Goal: Task Accomplishment & Management: Manage account settings

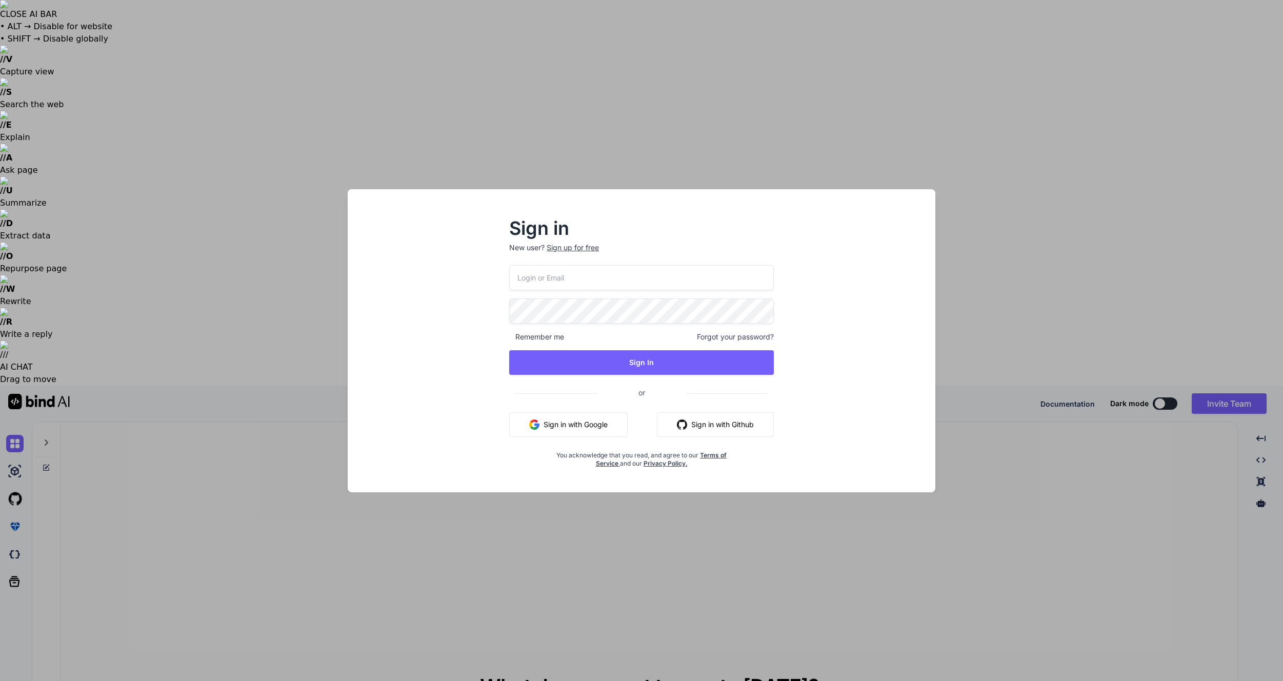
click at [605, 422] on button "Sign in with Google" at bounding box center [568, 424] width 118 height 25
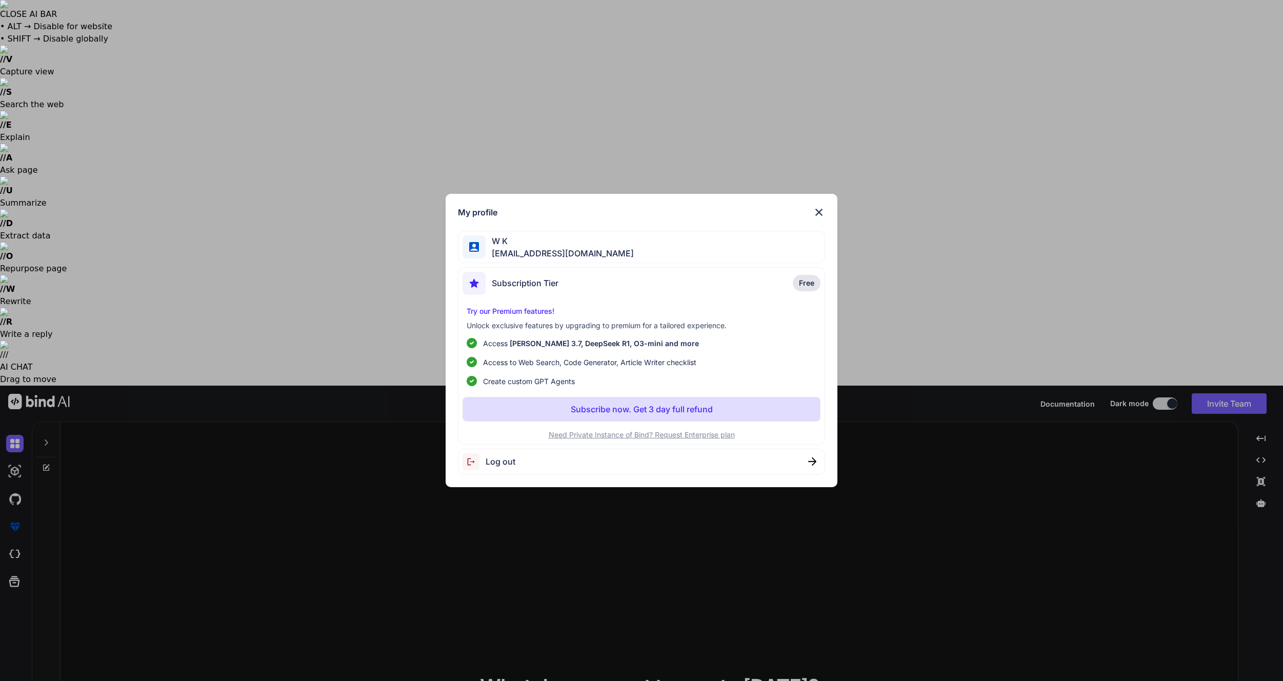
click at [818, 211] on img at bounding box center [819, 212] width 12 height 12
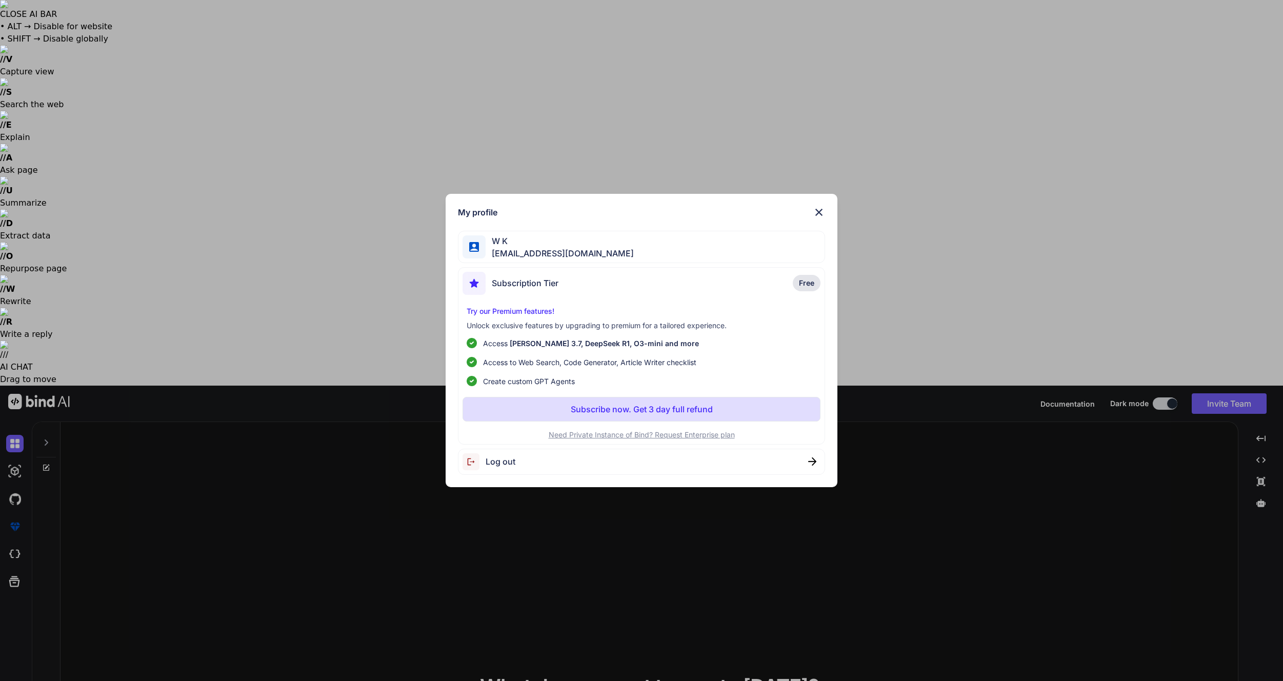
click at [786, 238] on div "W K weerawat.kak@gmail.com" at bounding box center [642, 247] width 368 height 32
click at [516, 464] on div "Log out" at bounding box center [642, 462] width 368 height 26
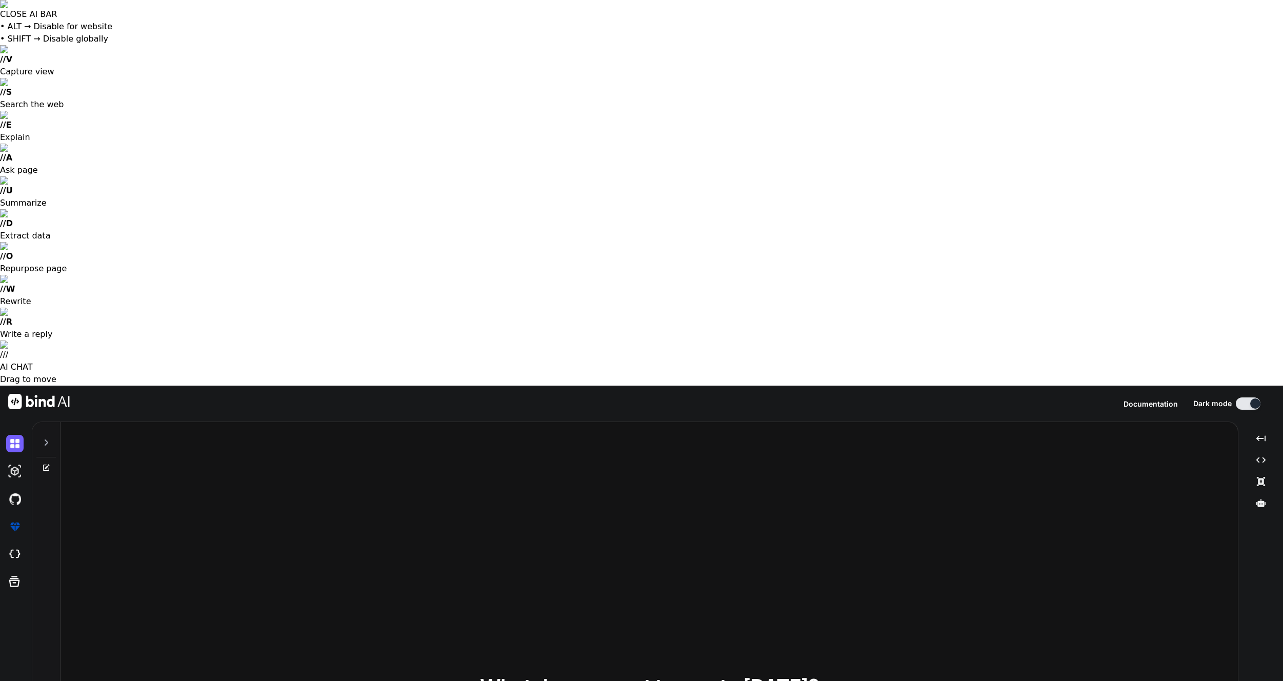
type textarea "x"
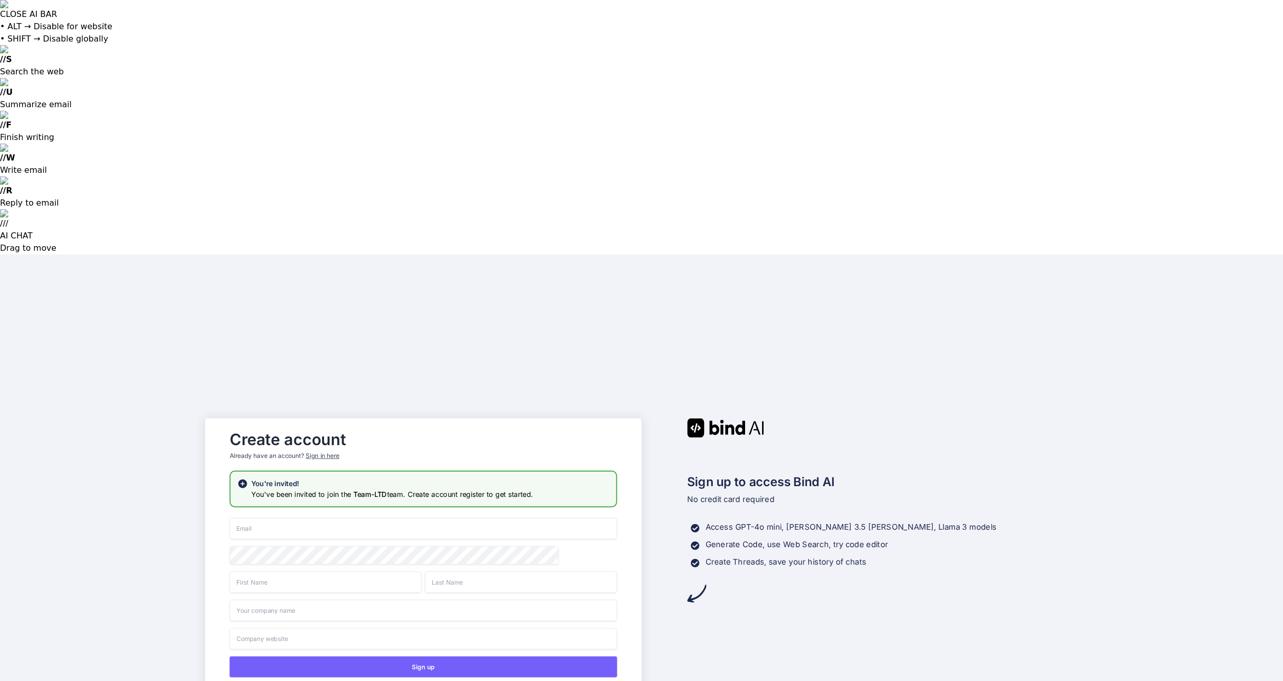
click at [454, 517] on input "email" at bounding box center [423, 528] width 387 height 22
click at [554, 517] on input "email" at bounding box center [423, 528] width 387 height 22
click at [269, 517] on input "[EMAIL_ADDRESS][DOMAIN_NAME]" at bounding box center [423, 528] width 387 height 22
click at [292, 517] on input "weerawat.kak@hotmail.com" at bounding box center [423, 528] width 387 height 22
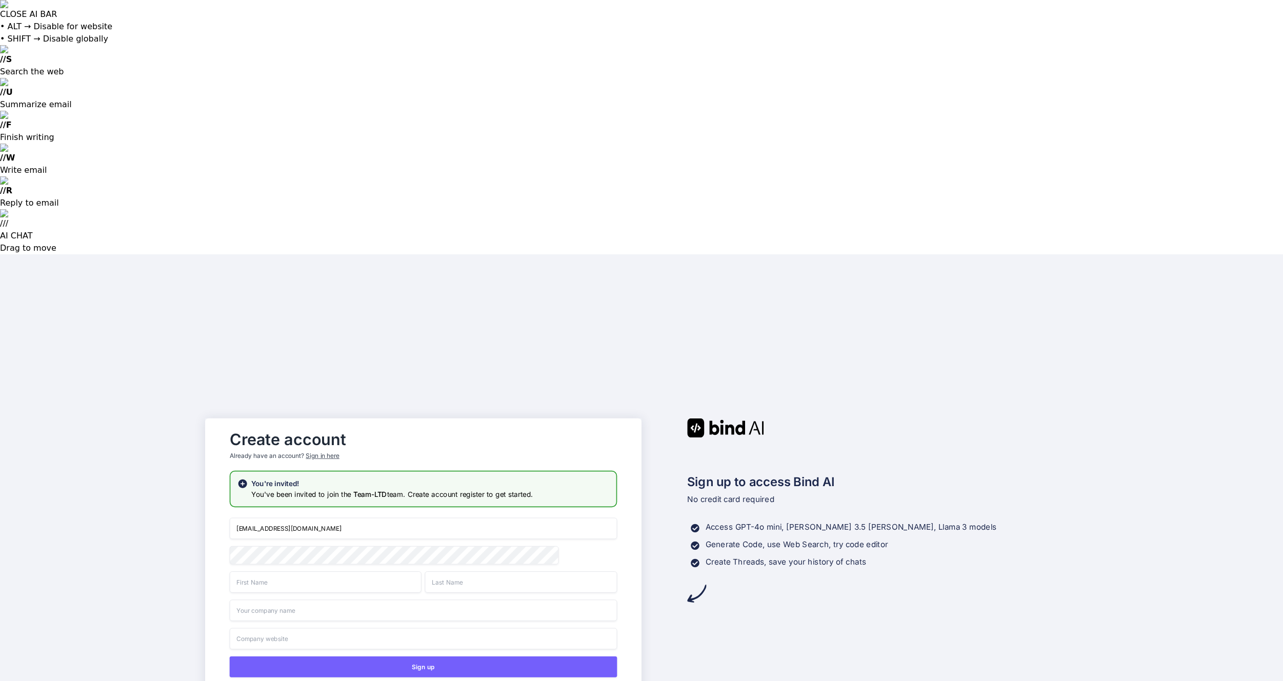
type input "weerawat.kak@gmail.com"
click at [576, 425] on div "Create account Already have an account? Sign in here" at bounding box center [423, 447] width 387 height 45
click at [314, 571] on input "text" at bounding box center [326, 582] width 192 height 22
type input "Weerawat"
type input "Kakpetch"
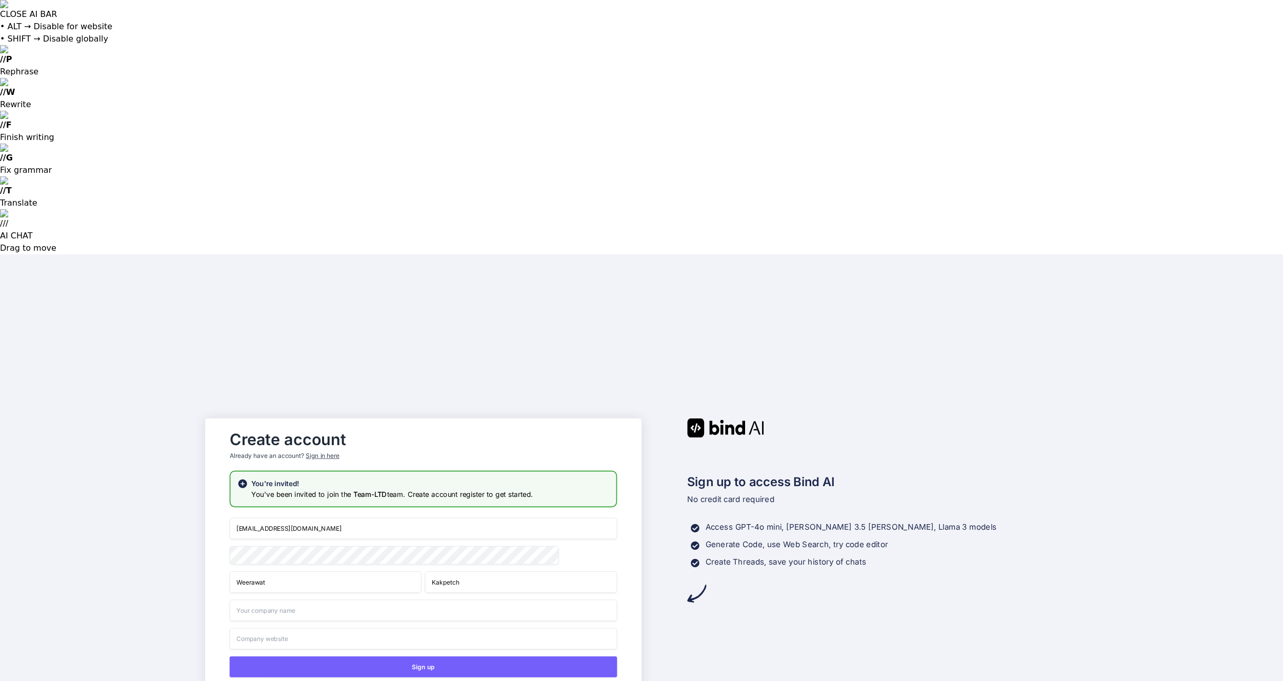
click at [314, 599] on input "text" at bounding box center [423, 610] width 387 height 22
click at [442, 656] on button "Sign up" at bounding box center [423, 666] width 387 height 21
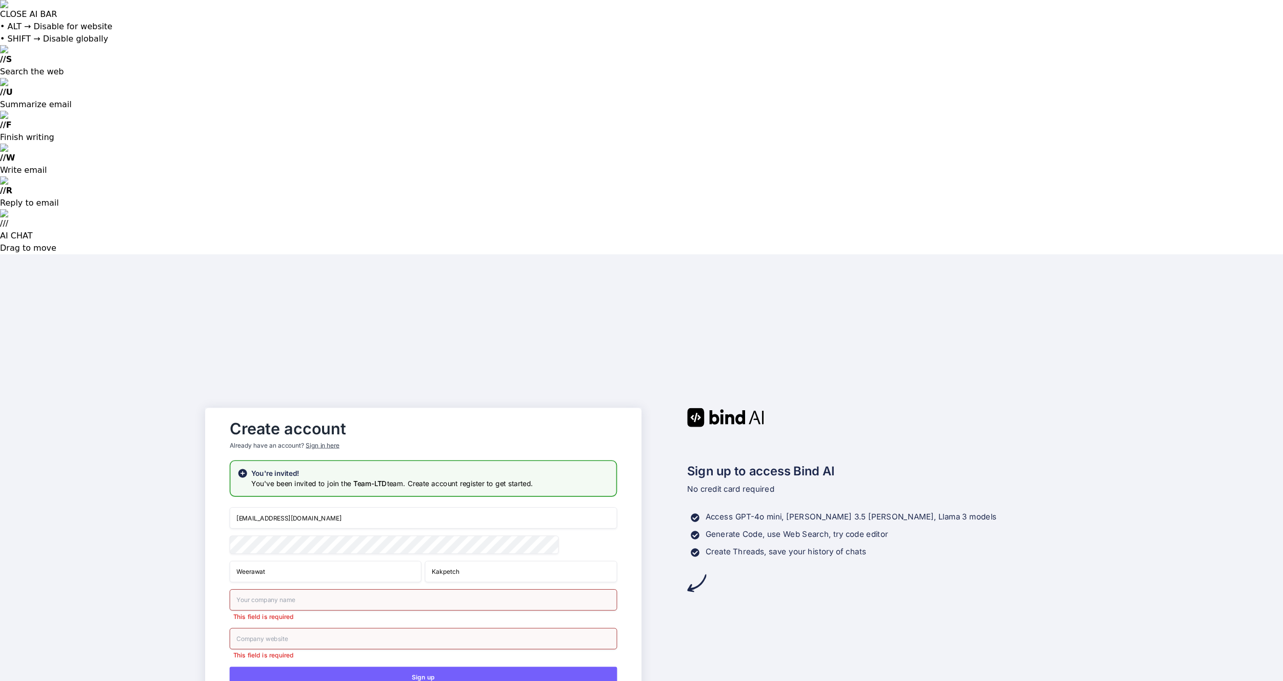
click at [361, 589] on div "This field is required" at bounding box center [423, 605] width 387 height 32
click at [365, 589] on input "text" at bounding box center [423, 600] width 387 height 22
type input "BW"
click at [361, 627] on input "text" at bounding box center [423, 638] width 387 height 22
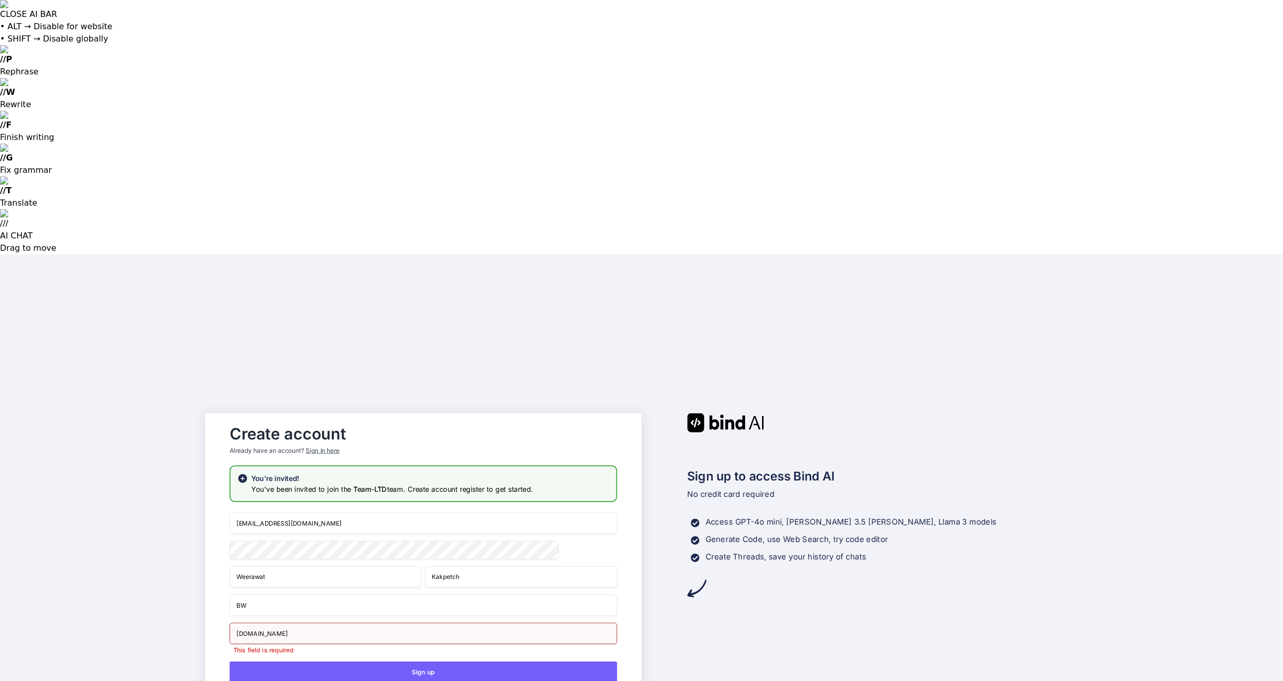
type input "[DOMAIN_NAME]"
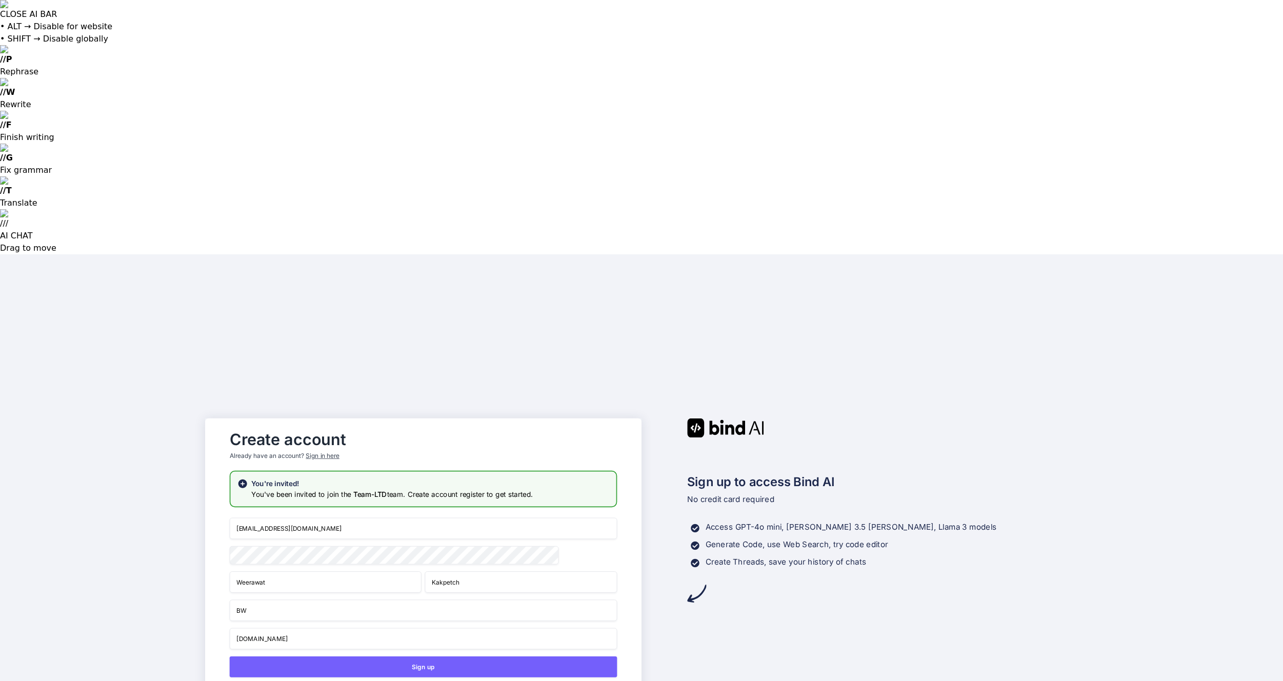
click at [308, 599] on input "BW" at bounding box center [423, 610] width 387 height 22
type input "BoydWee"
click at [473, 656] on button "Sign up" at bounding box center [423, 666] width 387 height 21
click at [480, 656] on button "Sign up" at bounding box center [423, 666] width 387 height 21
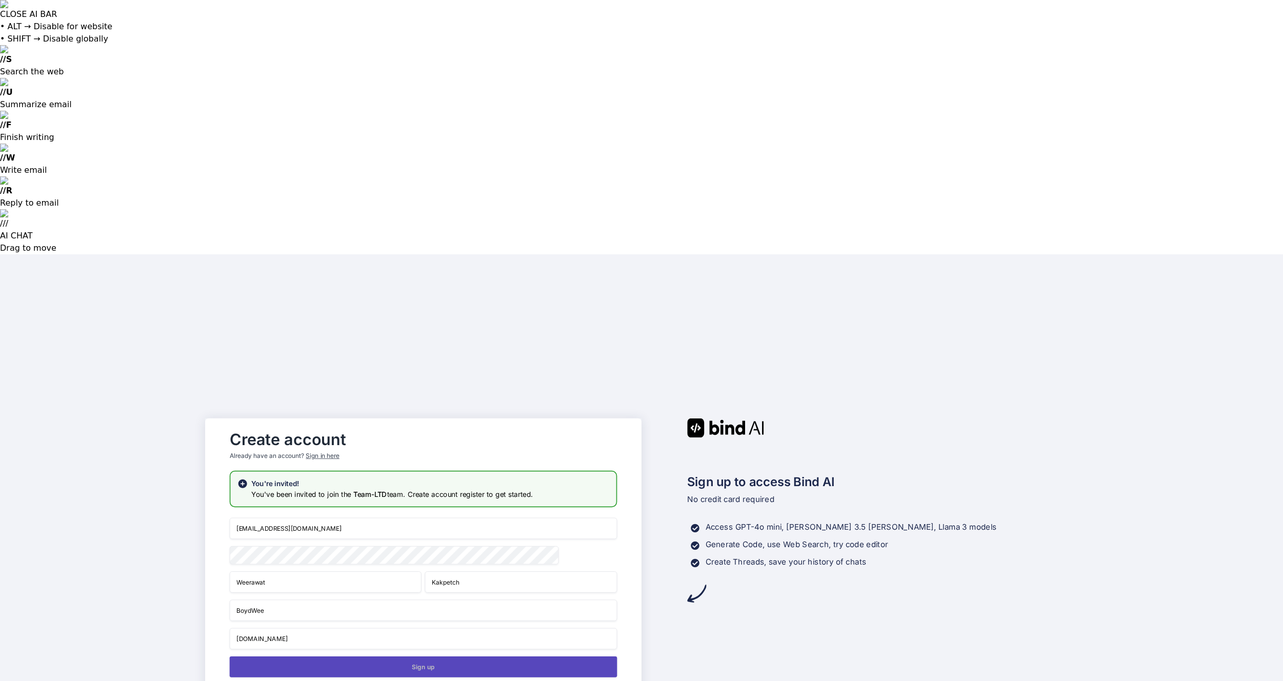
click at [480, 656] on button "Sign up" at bounding box center [423, 666] width 387 height 21
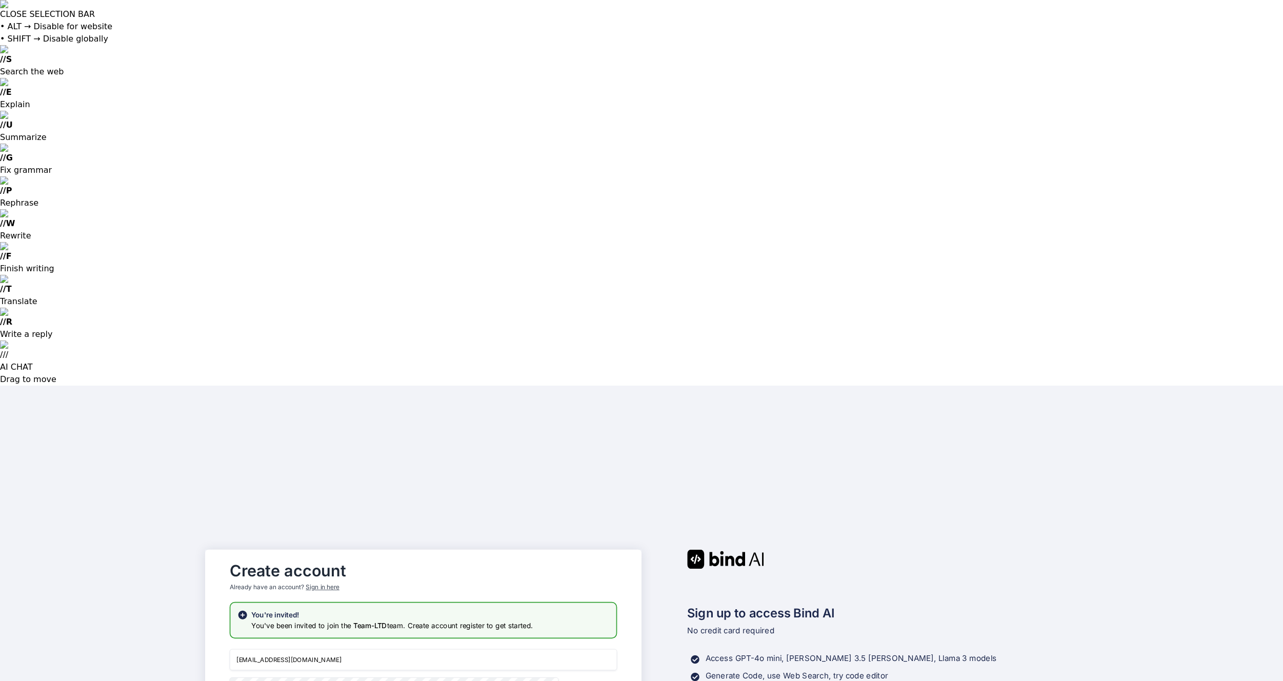
drag, startPoint x: 269, startPoint y: 273, endPoint x: 276, endPoint y: 272, distance: 7.2
click at [276, 648] on input "weerawat.kak@gmail.com" at bounding box center [423, 659] width 387 height 22
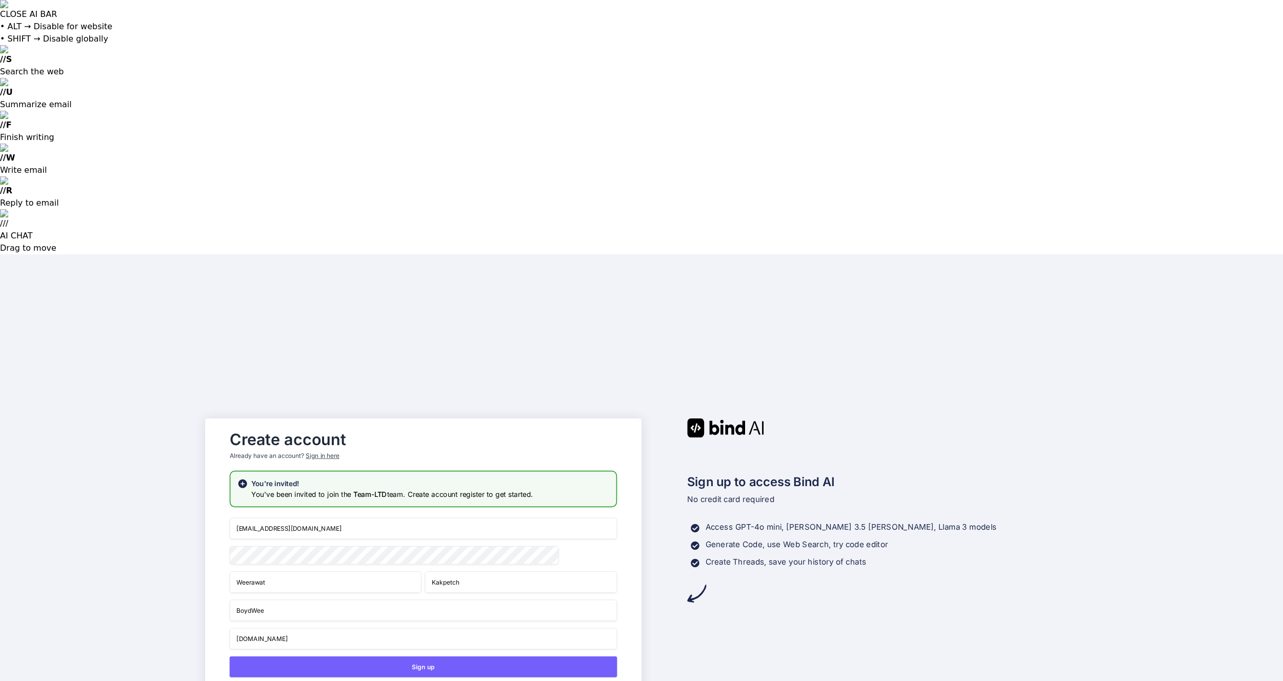
click at [279, 517] on input "weerawat.k@gmail.com" at bounding box center [423, 528] width 387 height 22
type input "[EMAIL_ADDRESS][DOMAIN_NAME]"
click at [559, 425] on div "Create account Already have an account? Sign in here" at bounding box center [423, 447] width 387 height 45
click at [504, 656] on button "Sign up" at bounding box center [423, 666] width 387 height 21
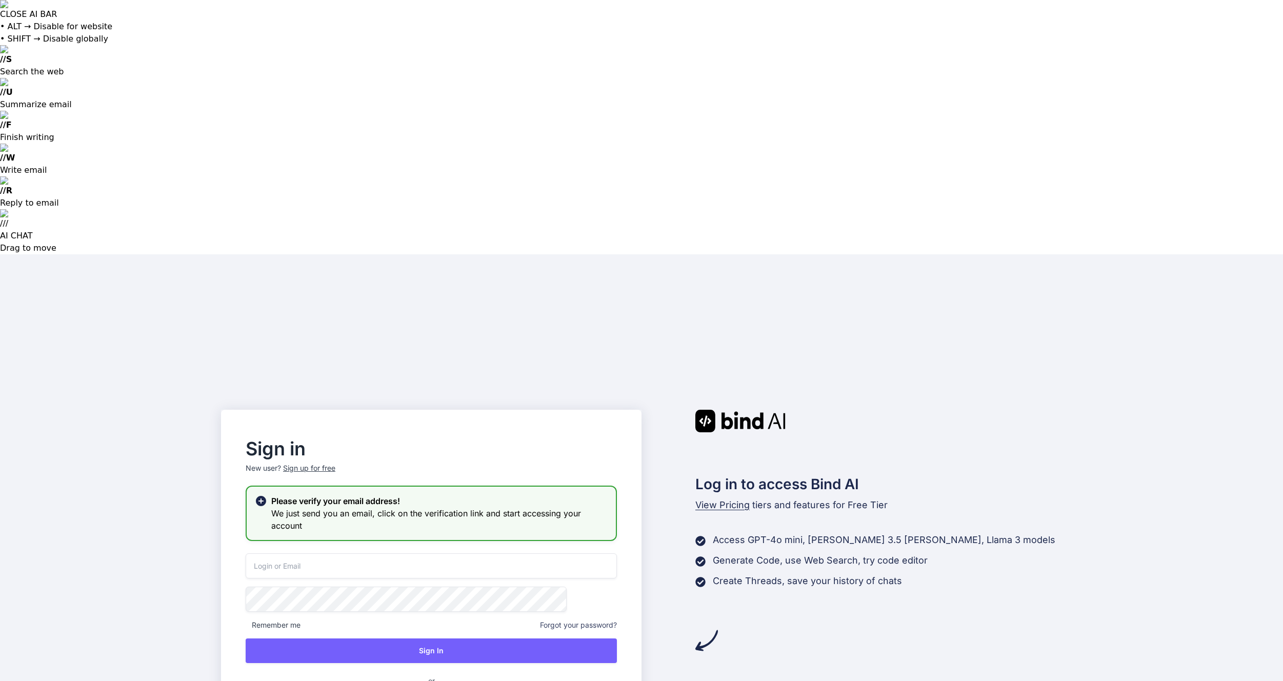
click at [363, 553] on input "email" at bounding box center [431, 565] width 371 height 25
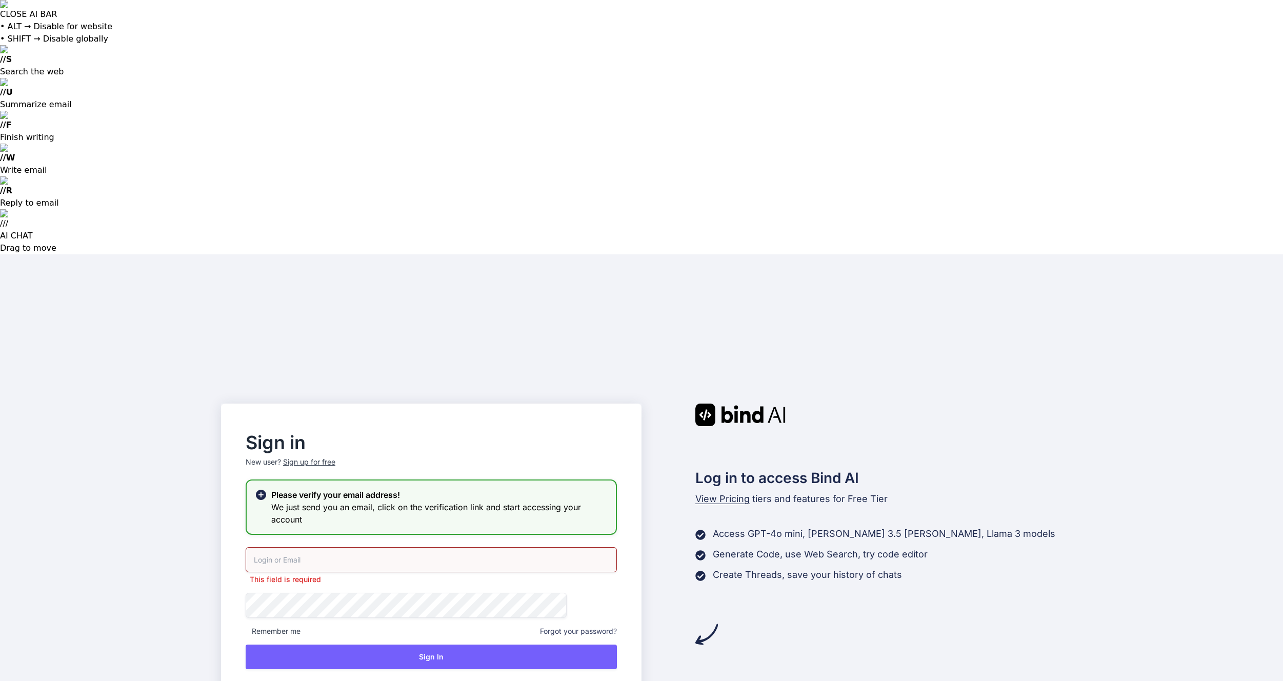
click at [471, 547] on input "email" at bounding box center [431, 559] width 371 height 25
click at [584, 403] on div "Sign in New user? Sign up for free Please verify your email address! We just se…" at bounding box center [431, 594] width 420 height 383
click at [367, 547] on input "email" at bounding box center [431, 559] width 371 height 25
type input "[EMAIL_ADDRESS][DOMAIN_NAME]"
click at [448, 547] on input "[EMAIL_ADDRESS][DOMAIN_NAME]" at bounding box center [431, 559] width 371 height 25
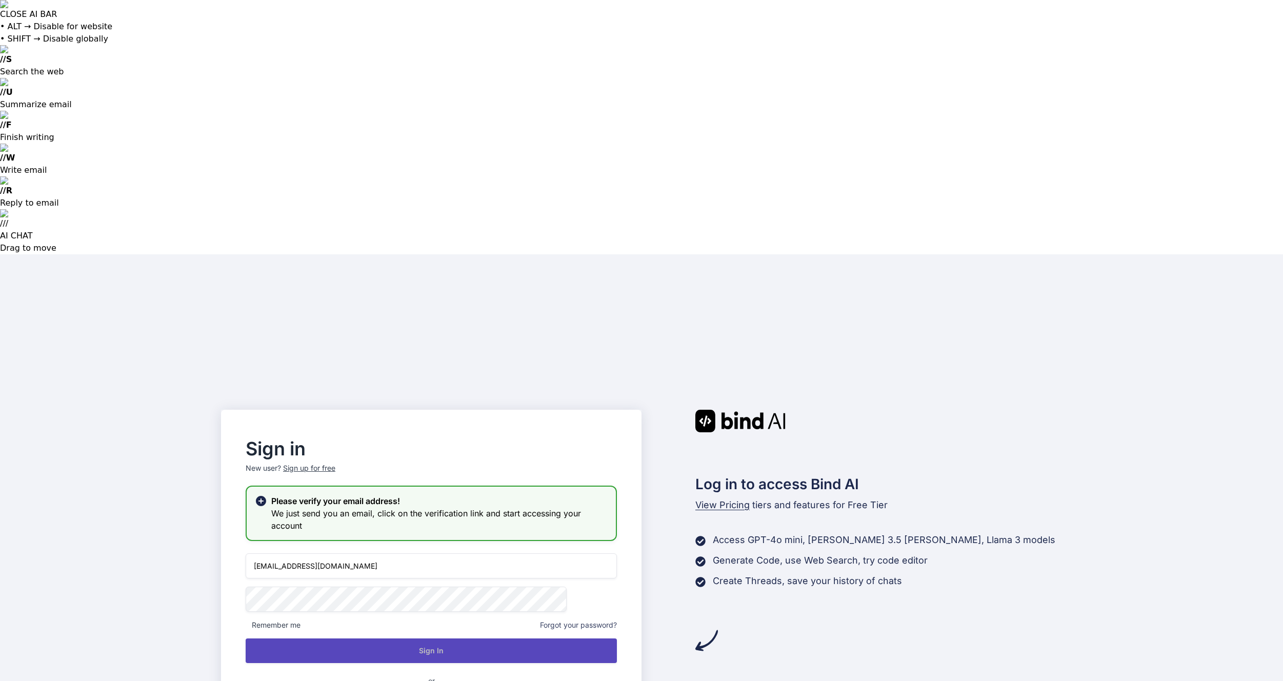
click at [436, 638] on button "Sign In" at bounding box center [431, 650] width 371 height 25
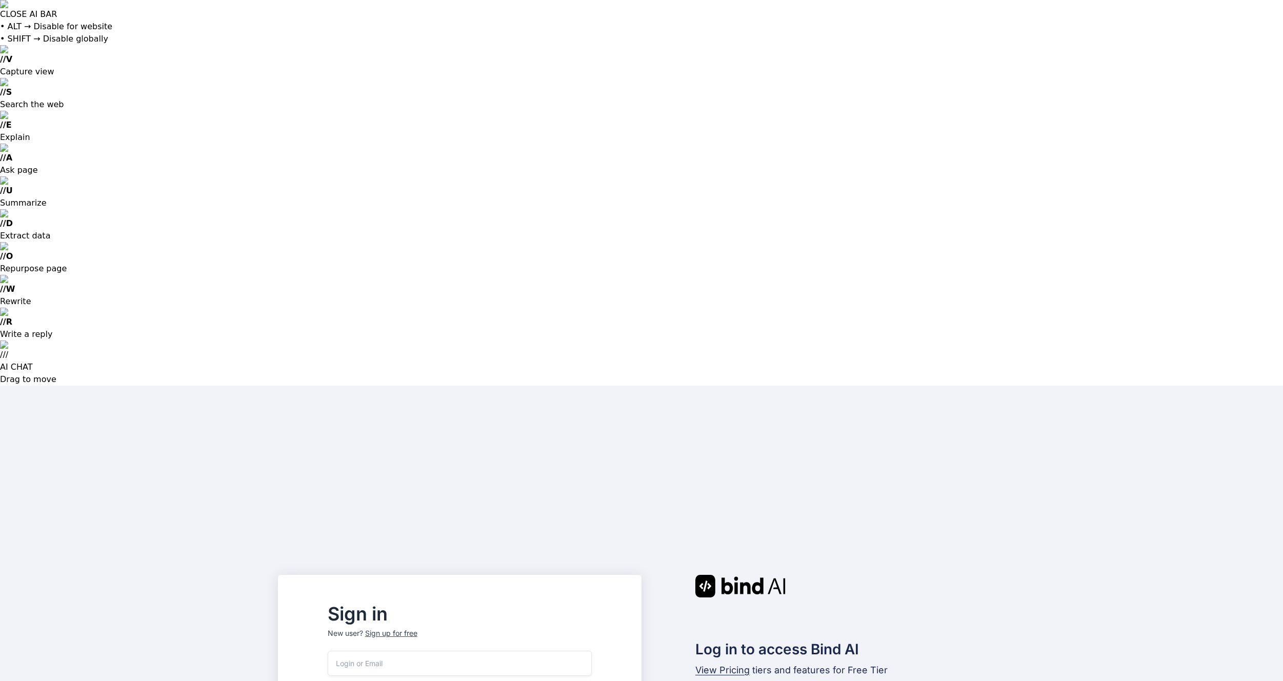
click at [431, 651] on input "email" at bounding box center [460, 663] width 264 height 25
type input "[EMAIL_ADDRESS][DOMAIN_NAME]"
click at [436, 651] on input "email" at bounding box center [460, 663] width 264 height 25
type input "[EMAIL_ADDRESS][DOMAIN_NAME]"
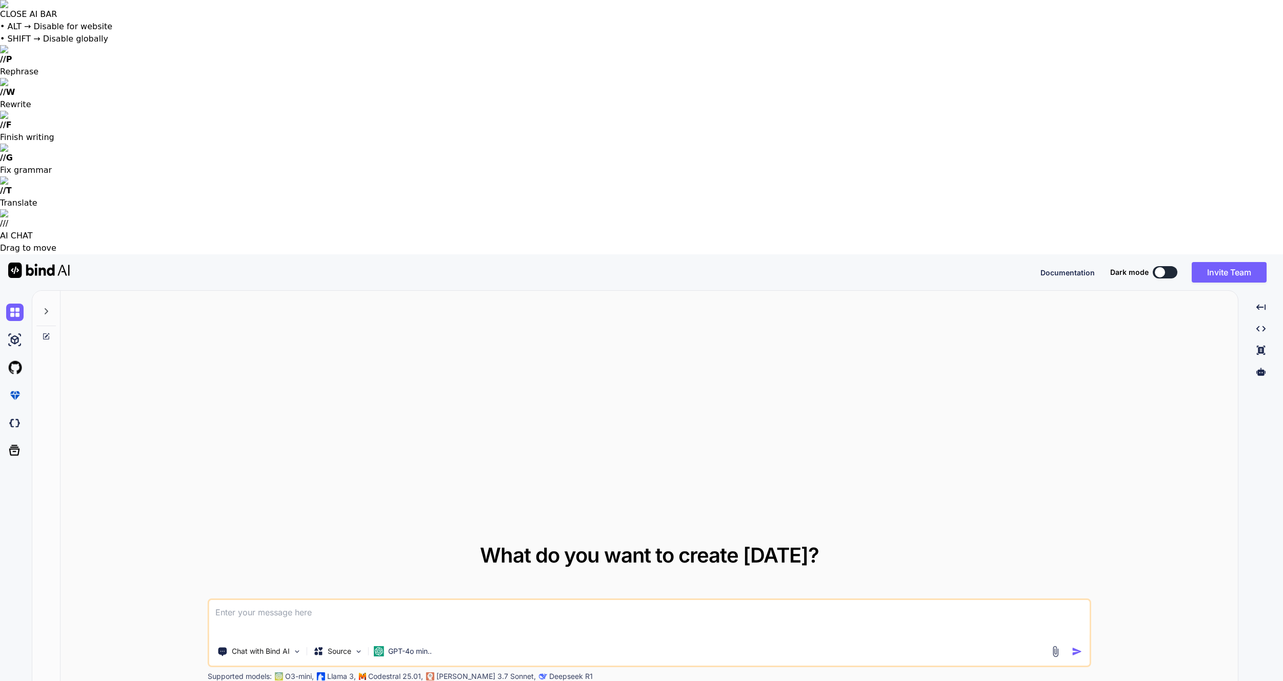
type textarea "x"
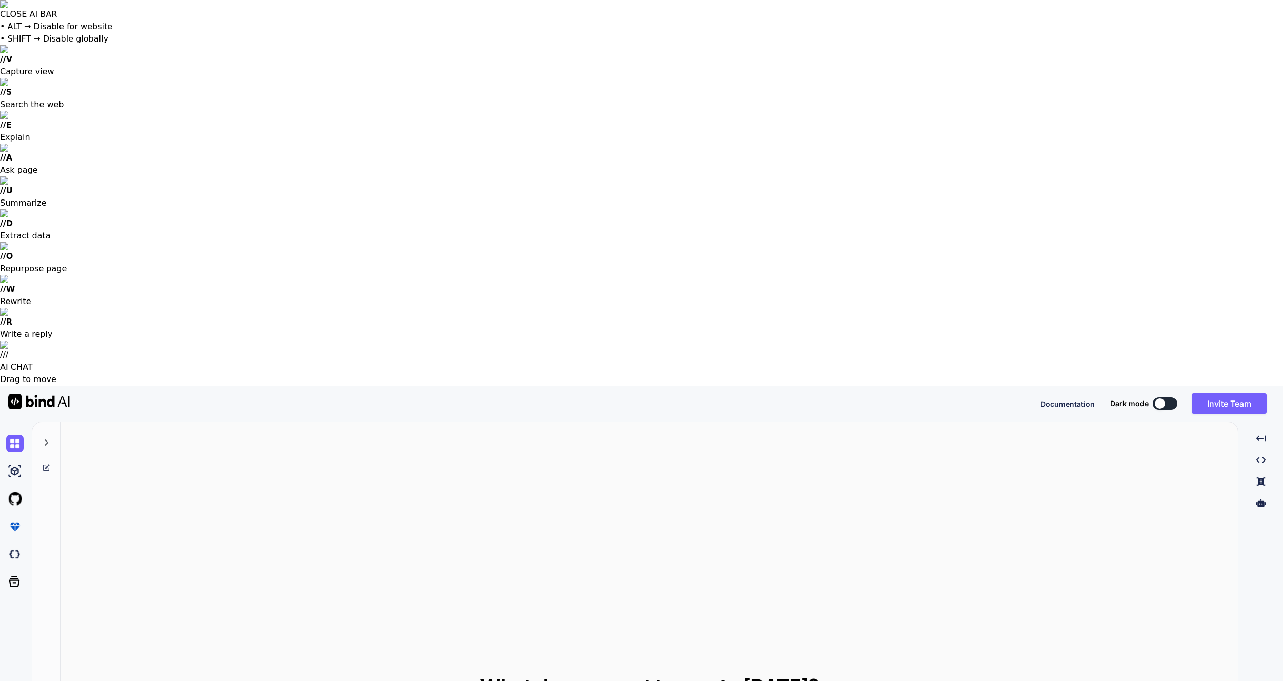
click at [1163, 398] on div at bounding box center [1159, 403] width 10 height 10
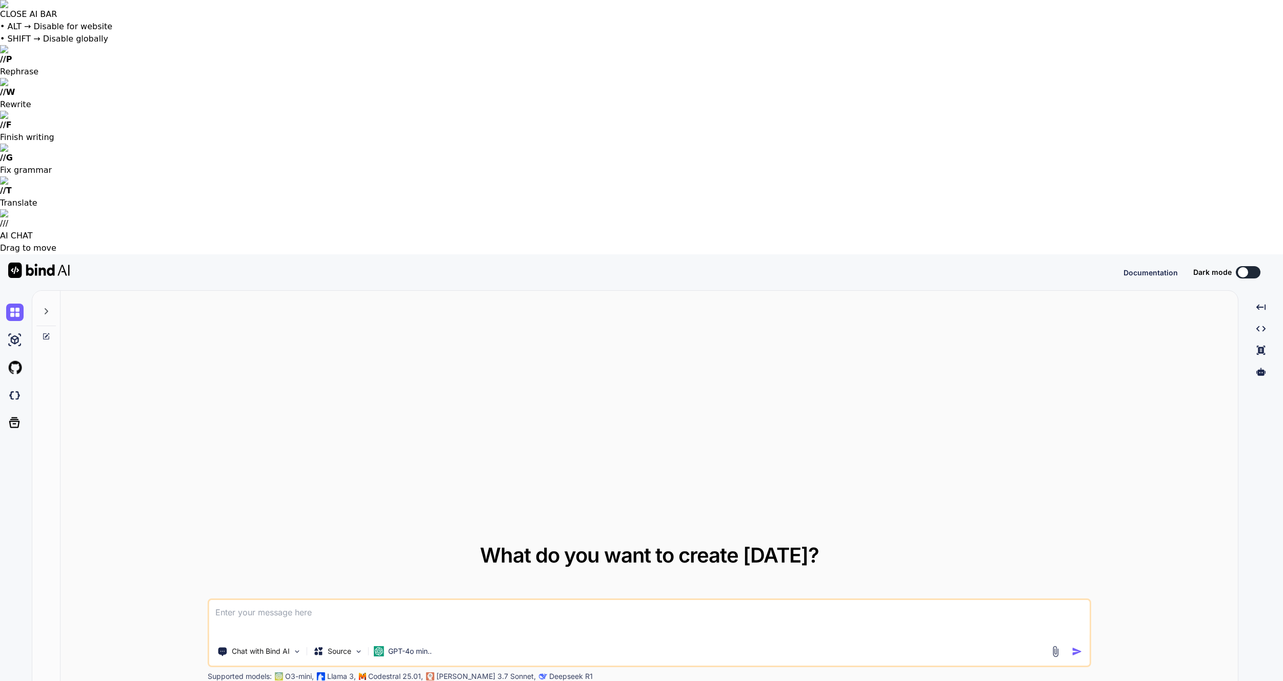
click at [1252, 266] on button at bounding box center [1247, 272] width 25 height 12
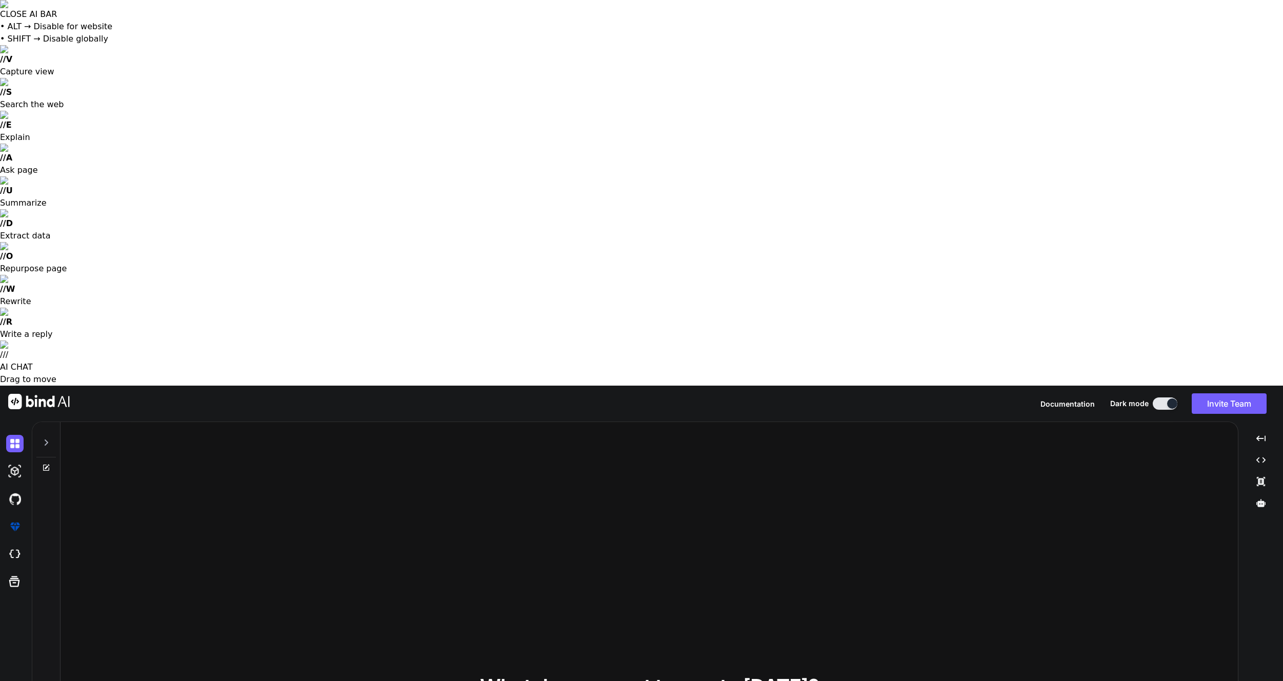
type textarea "x"
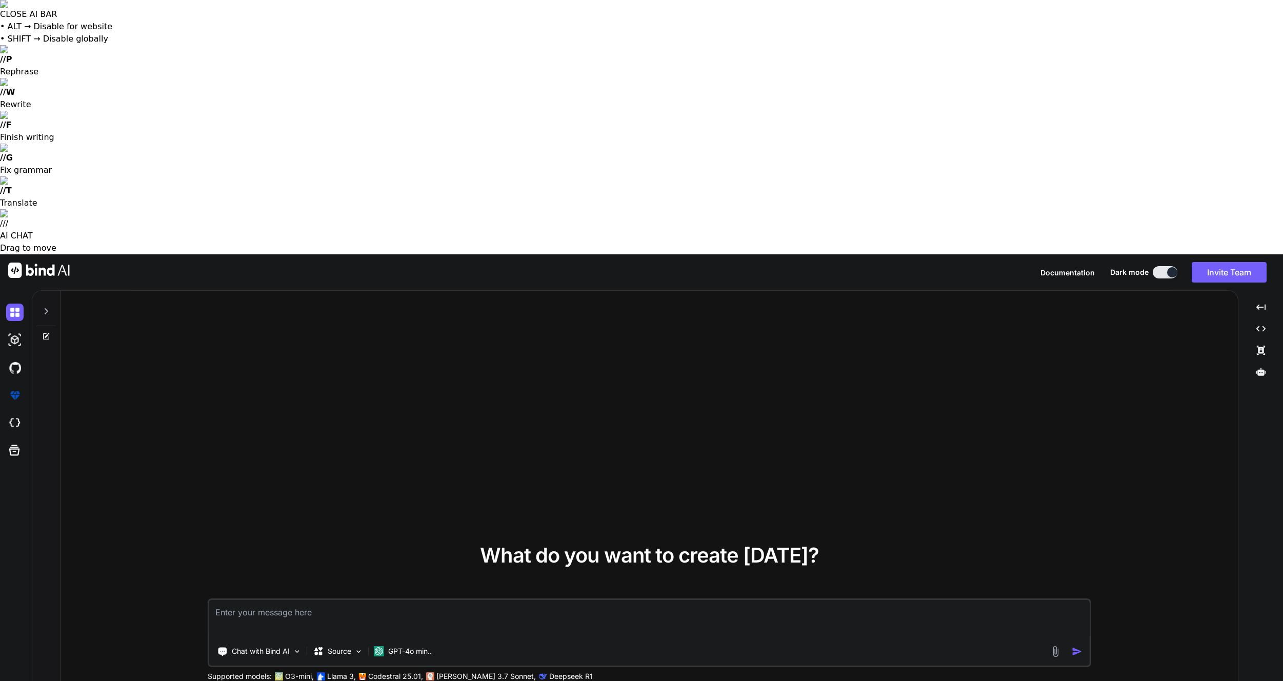
type textarea "x"
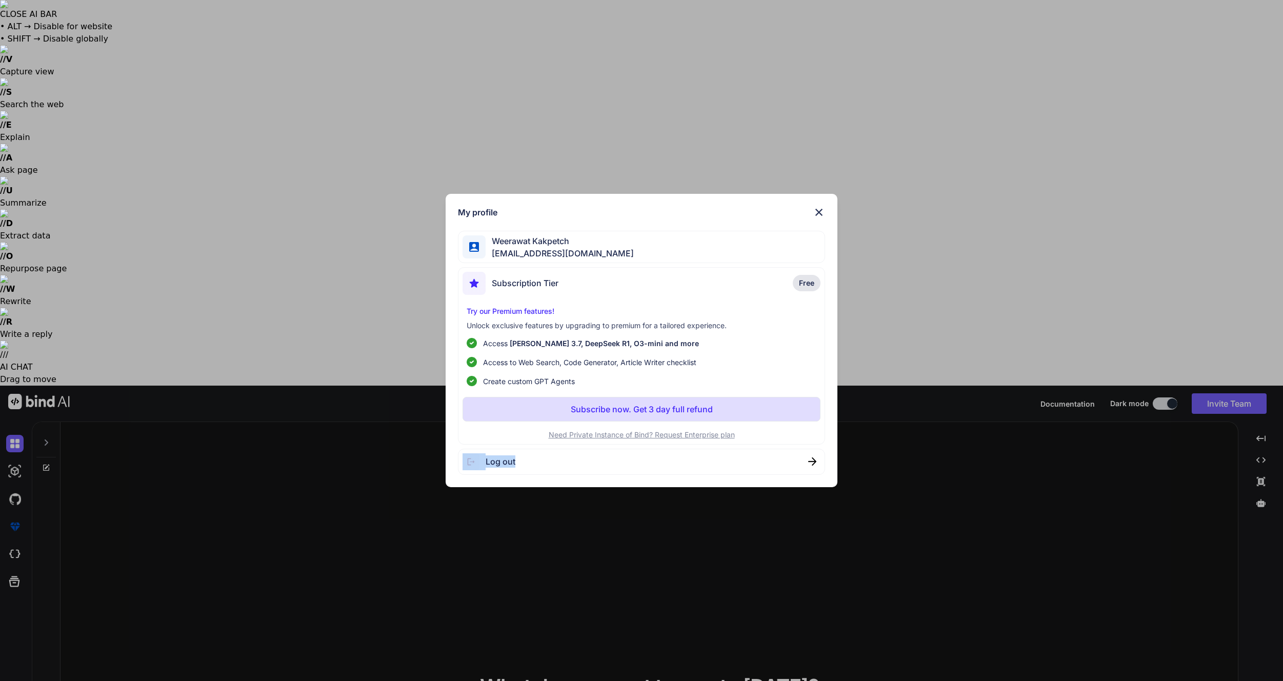
drag, startPoint x: 557, startPoint y: 459, endPoint x: 960, endPoint y: 469, distance: 403.6
click at [964, 475] on div "My profile Weerawat Kakpetch weerawat.k@hotmail.com Subscription Tier Free Try …" at bounding box center [641, 340] width 1283 height 681
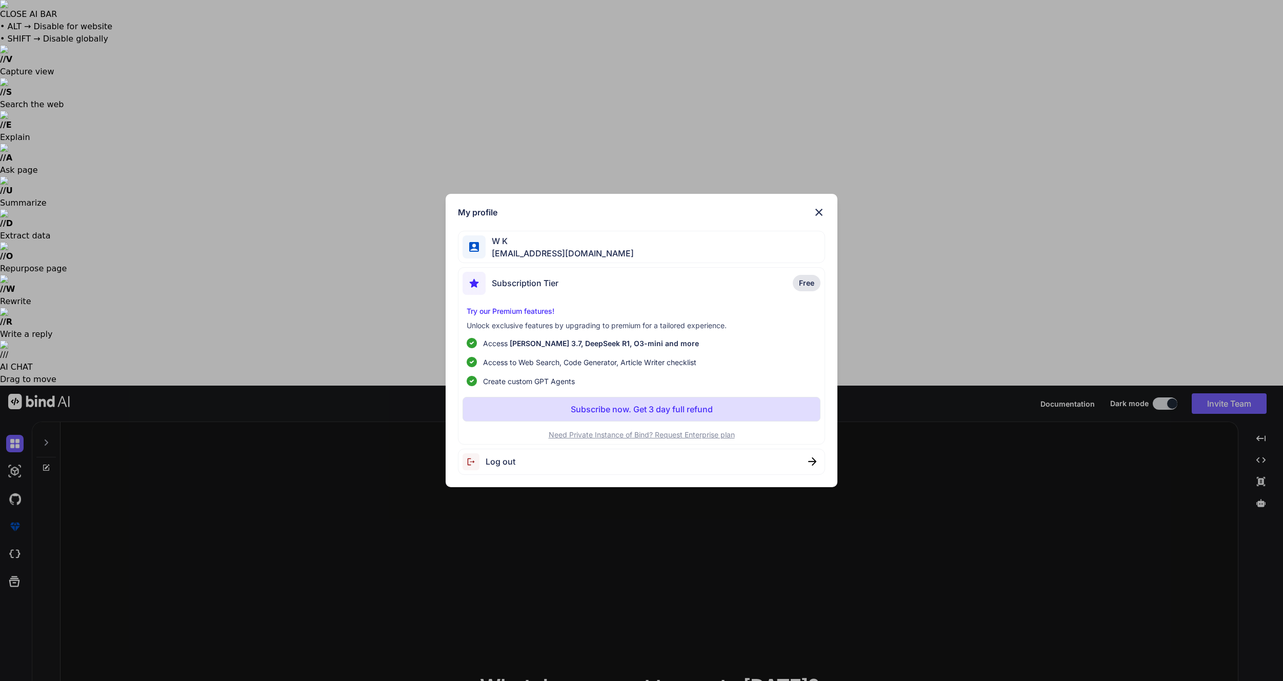
click at [533, 467] on div "Log out" at bounding box center [642, 462] width 368 height 26
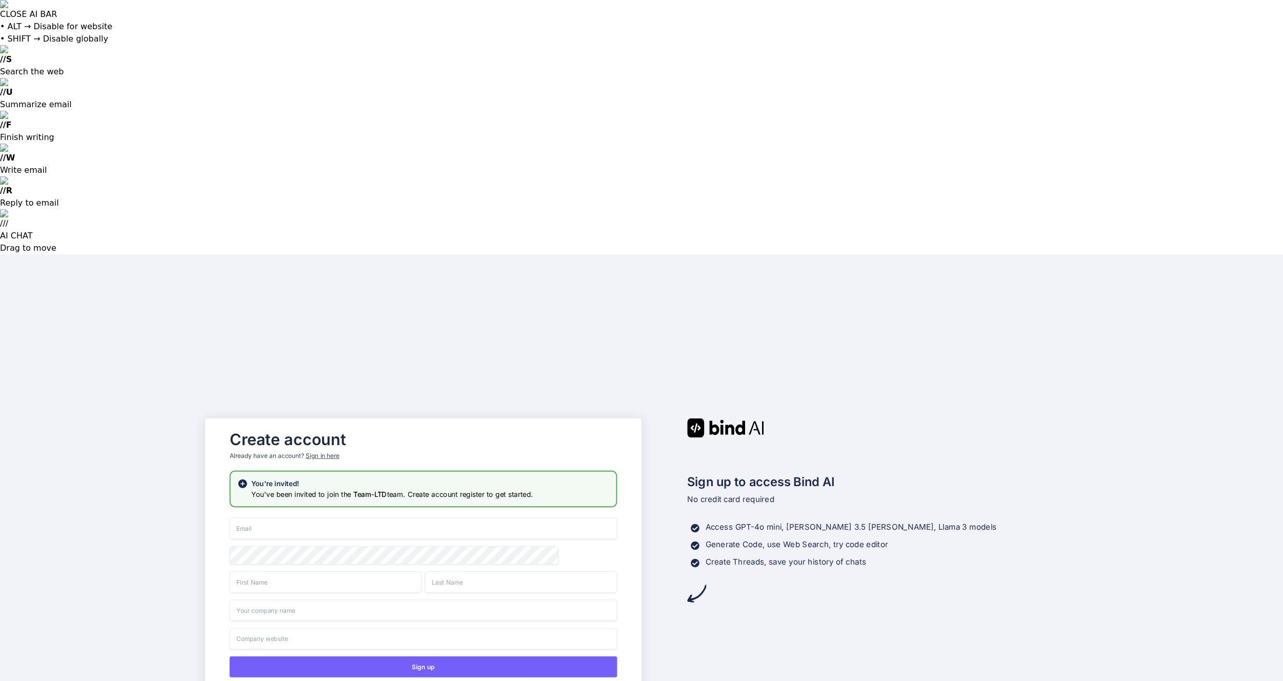
click at [332, 517] on input "email" at bounding box center [423, 528] width 387 height 22
type input "ไ"
type input "weerawat.kak@gmail.com"
click at [298, 571] on input "text" at bounding box center [326, 582] width 192 height 22
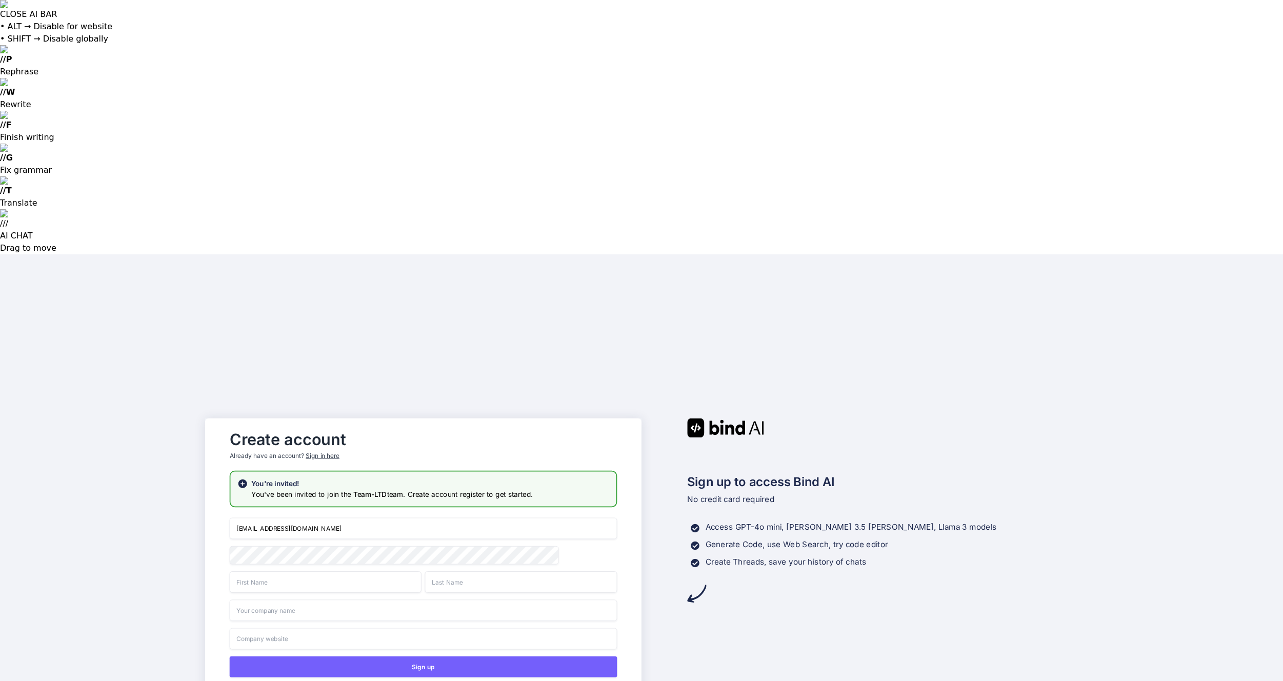
type input "Weerawat"
type input "Kakpetch"
click at [334, 599] on input "text" at bounding box center [423, 610] width 387 height 22
type input "BoydWee"
type input "Boydwee.com"
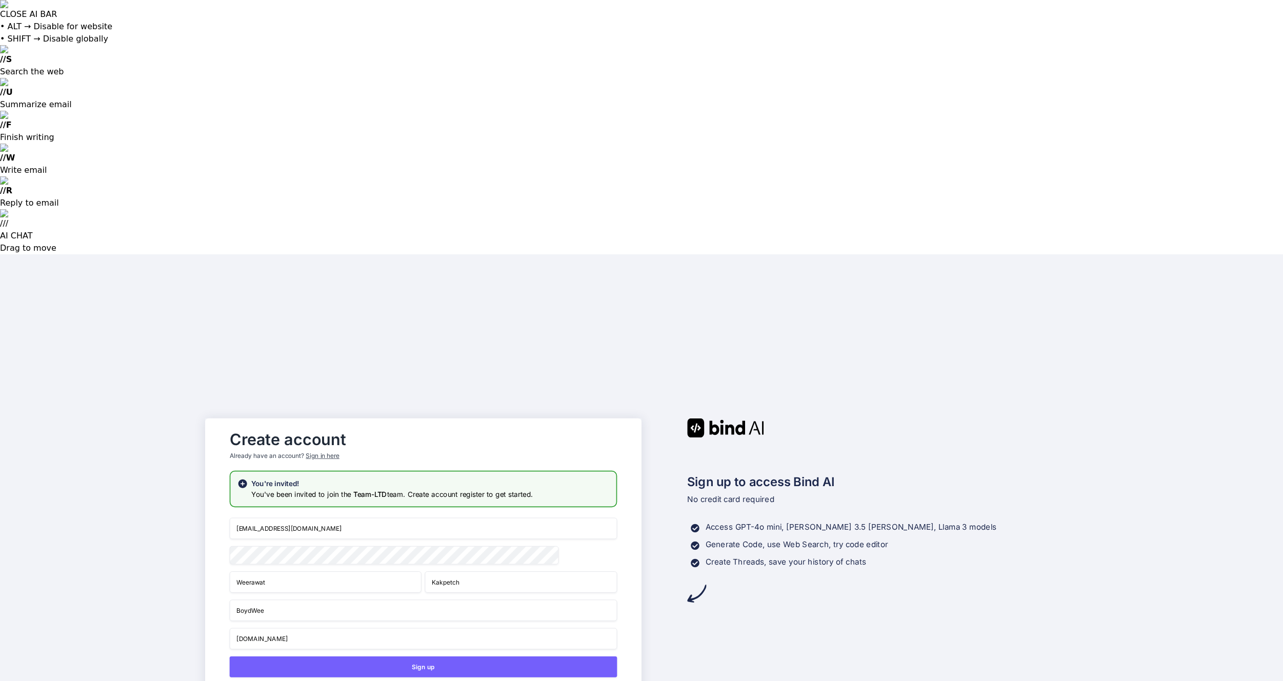
drag, startPoint x: 466, startPoint y: 410, endPoint x: 467, endPoint y: 312, distance: 98.4
click at [467, 517] on div "weerawat.kak@gmail.com Weerawat Kakpetch BoydWee Boydwee.com Sign up or Sign in…" at bounding box center [423, 640] width 387 height 247
click at [398, 656] on button "Sign up" at bounding box center [423, 666] width 387 height 21
click at [539, 656] on button "Sign up" at bounding box center [423, 666] width 387 height 21
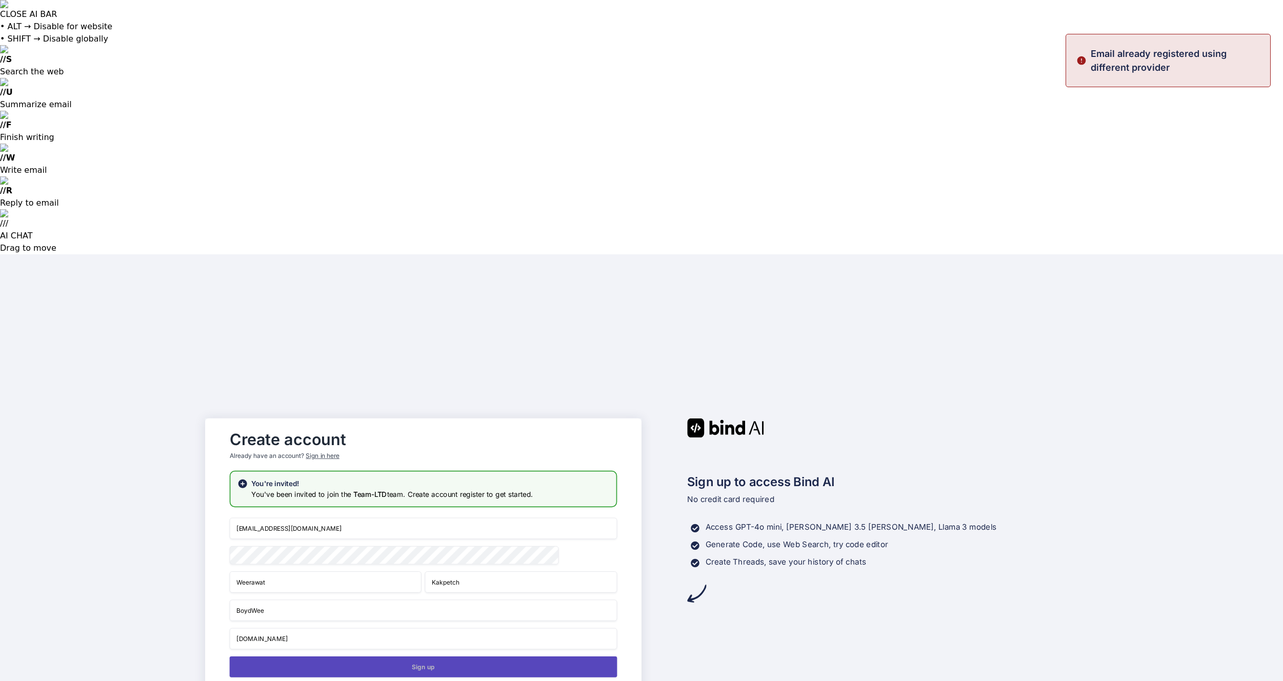
click at [539, 656] on button "Sign up" at bounding box center [423, 666] width 387 height 21
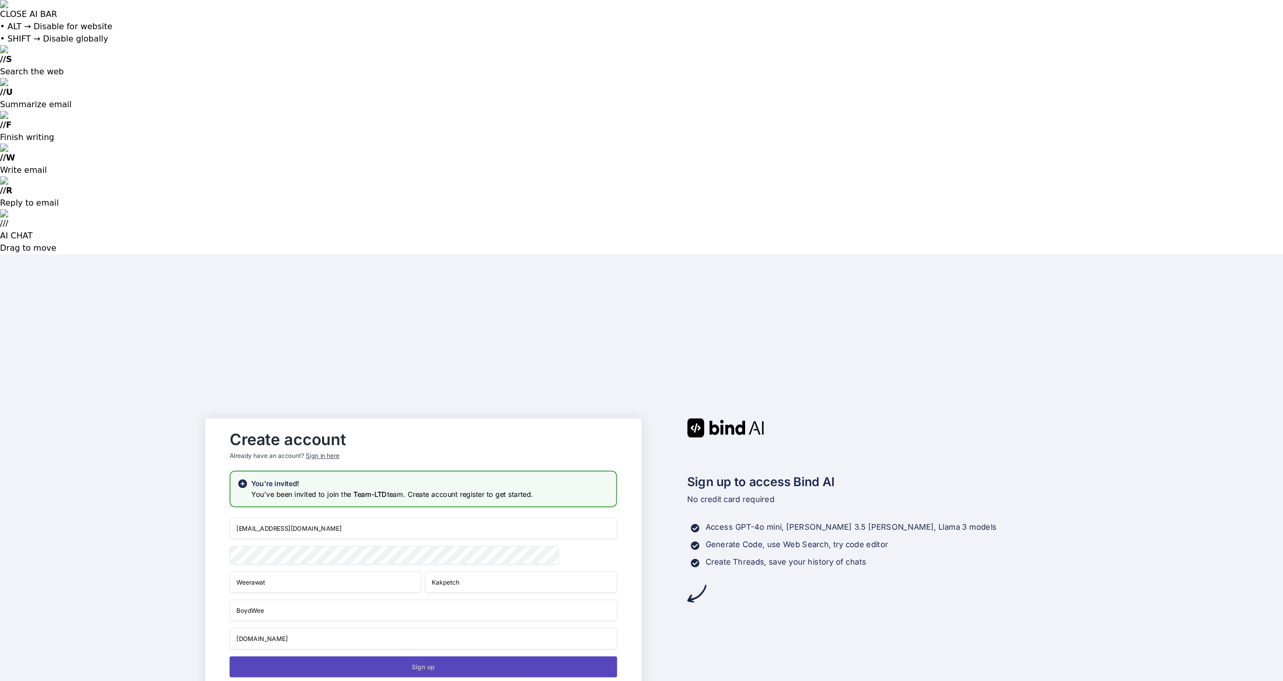
click at [357, 656] on button "Sign up" at bounding box center [423, 666] width 387 height 21
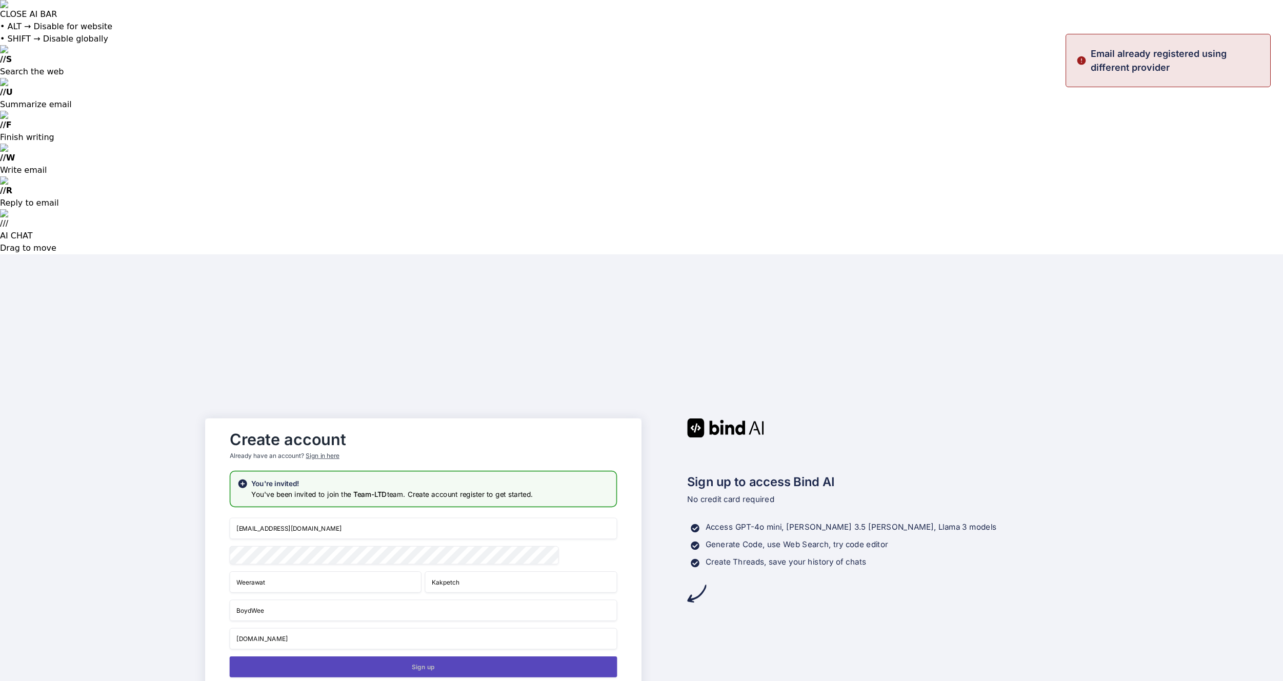
click at [357, 656] on button "Sign up" at bounding box center [423, 666] width 387 height 21
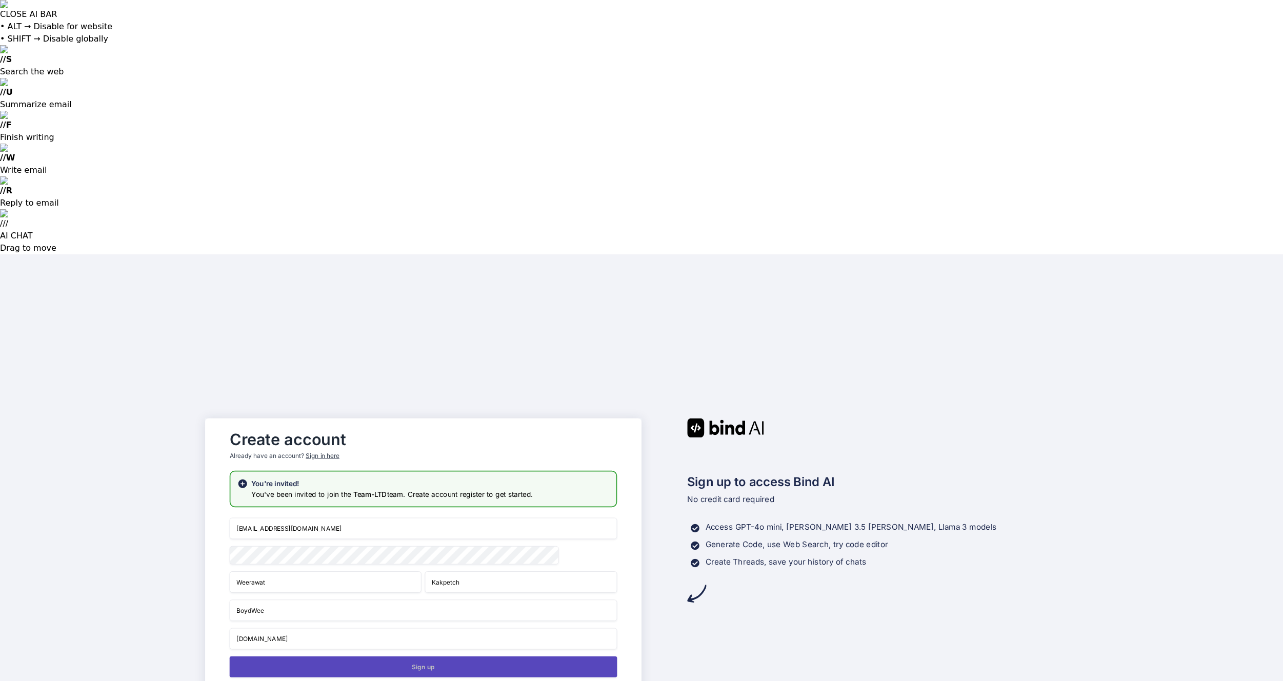
click at [499, 656] on button "Sign up" at bounding box center [423, 666] width 387 height 21
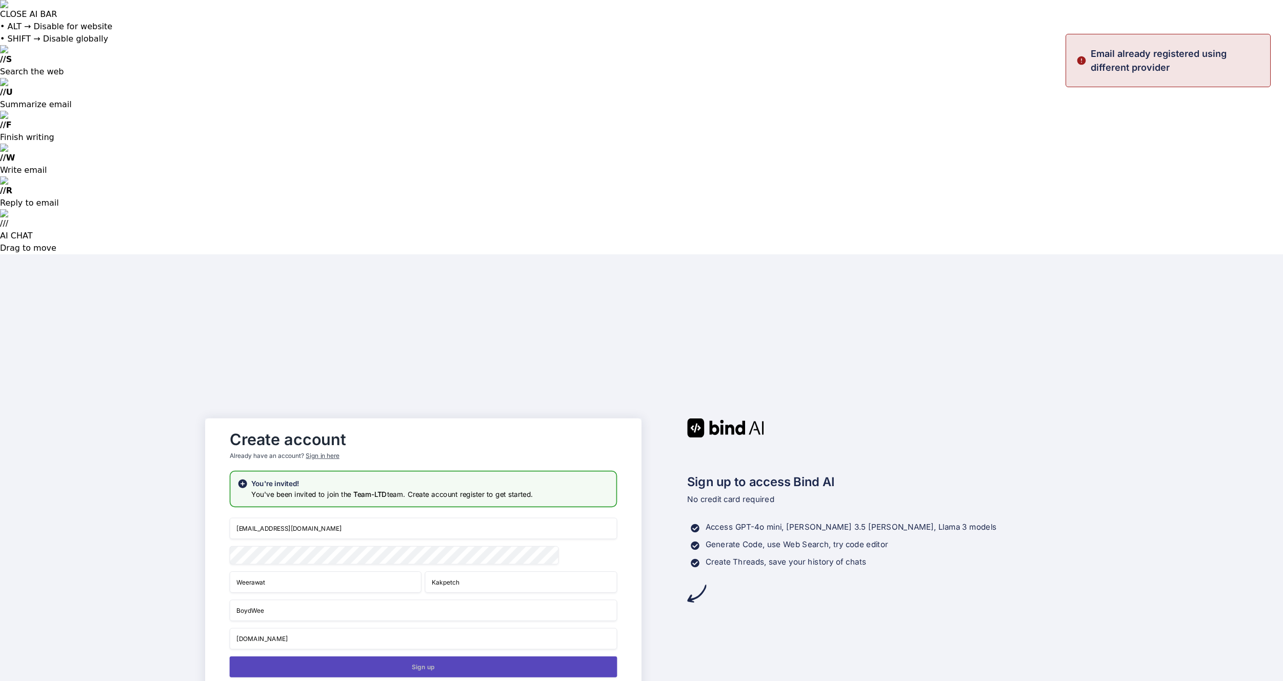
click at [499, 656] on button "Sign up" at bounding box center [423, 666] width 387 height 21
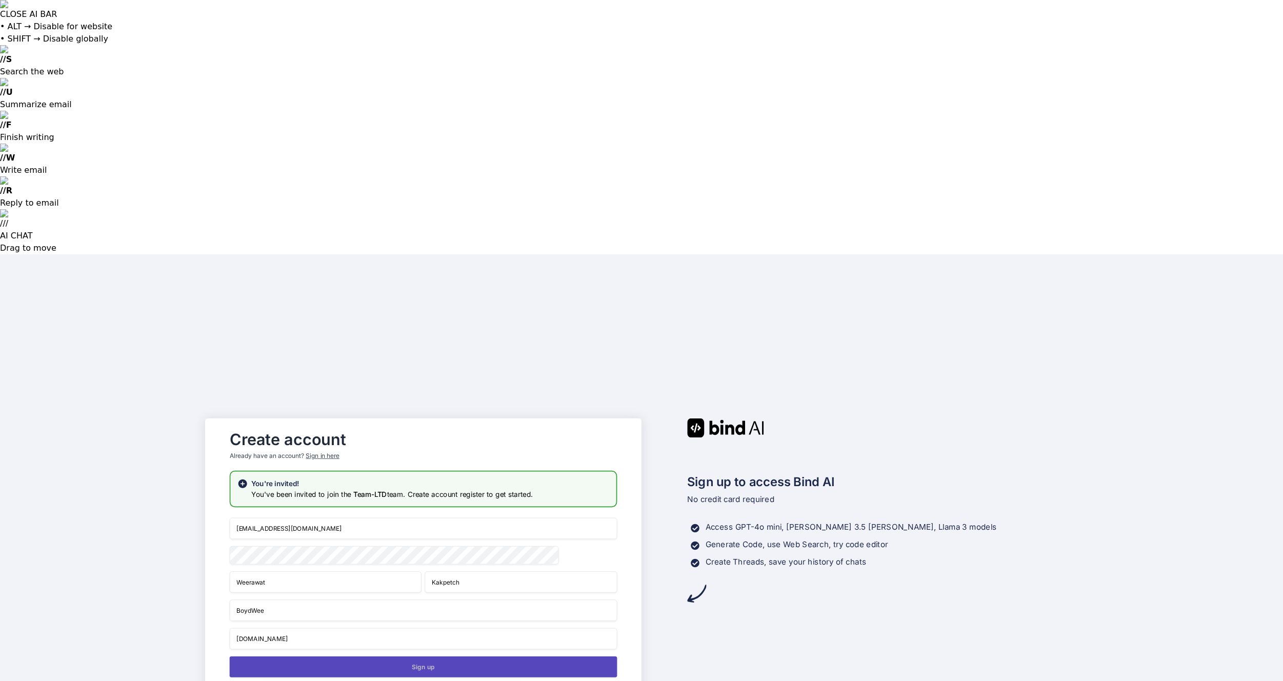
click at [499, 656] on button "Sign up" at bounding box center [423, 666] width 387 height 21
click at [502, 656] on button "Sign up" at bounding box center [423, 666] width 387 height 21
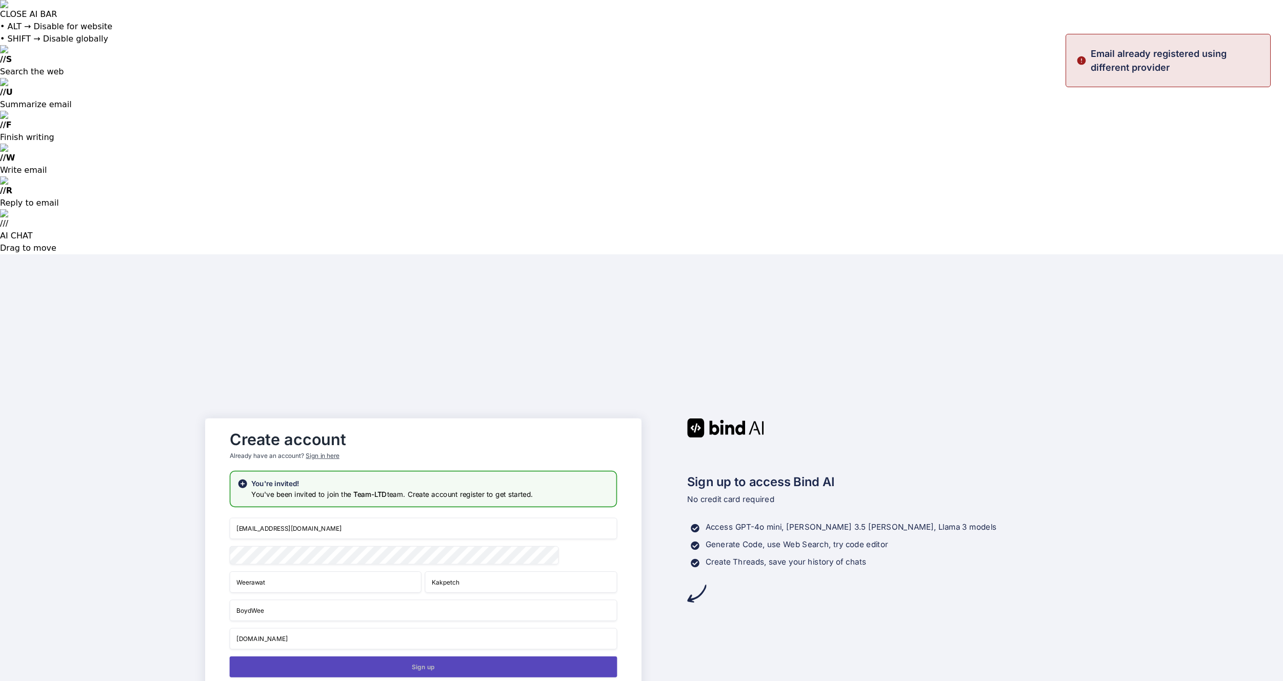
click at [502, 656] on button "Sign up" at bounding box center [423, 666] width 387 height 21
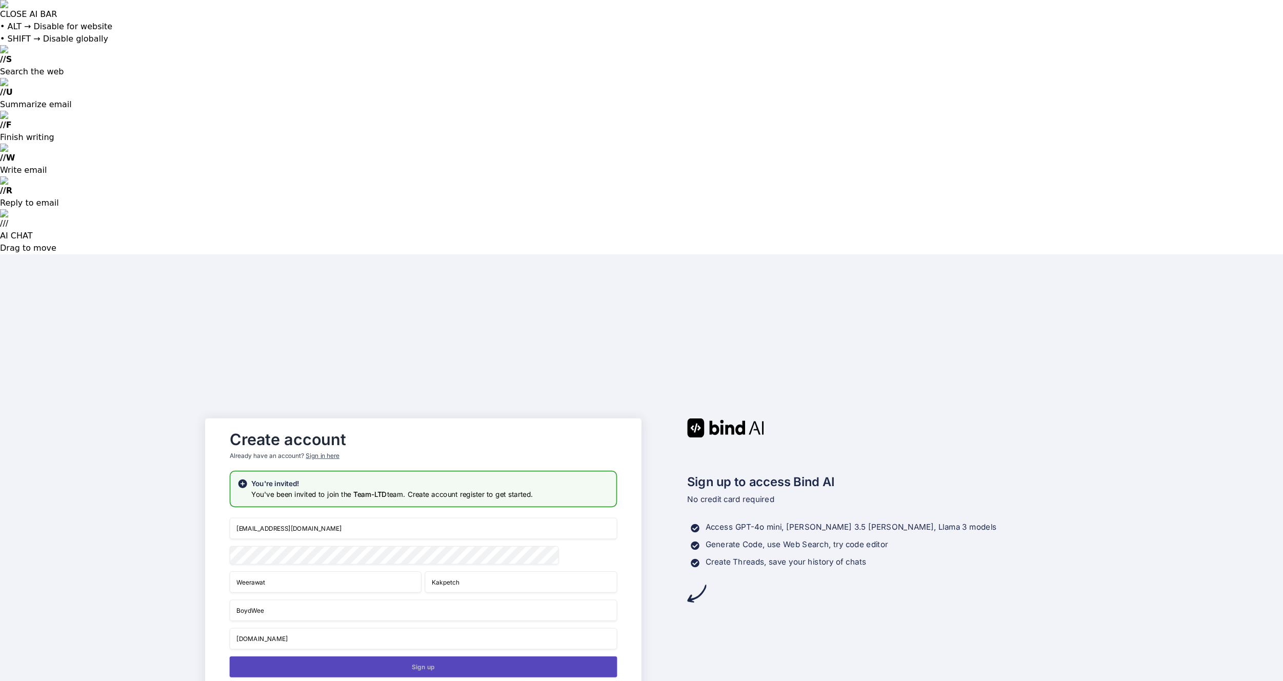
click at [317, 656] on button "Sign up" at bounding box center [423, 666] width 387 height 21
click at [315, 656] on button "Sign up" at bounding box center [423, 666] width 387 height 21
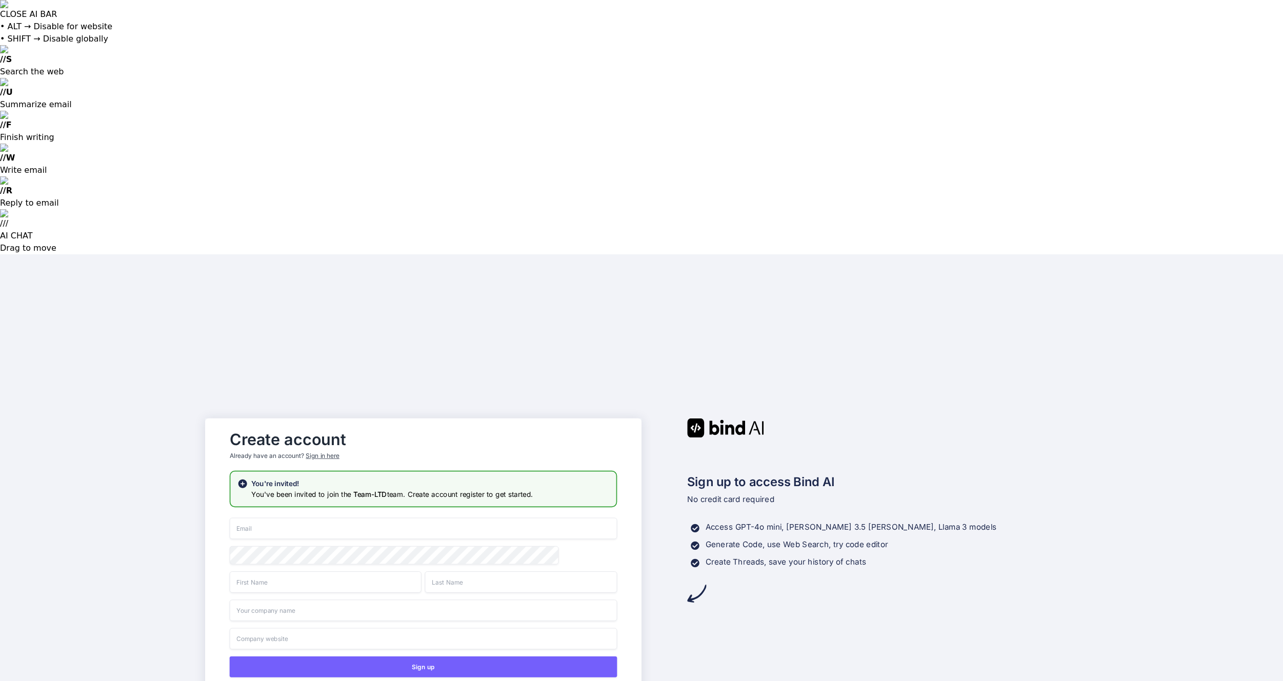
click at [352, 517] on input "email" at bounding box center [423, 528] width 387 height 22
type input "[EMAIL_ADDRESS][DOMAIN_NAME]"
click at [276, 517] on input "email" at bounding box center [423, 528] width 387 height 22
type input "[EMAIL_ADDRESS][DOMAIN_NAME]"
click at [271, 571] on input "text" at bounding box center [326, 582] width 192 height 22
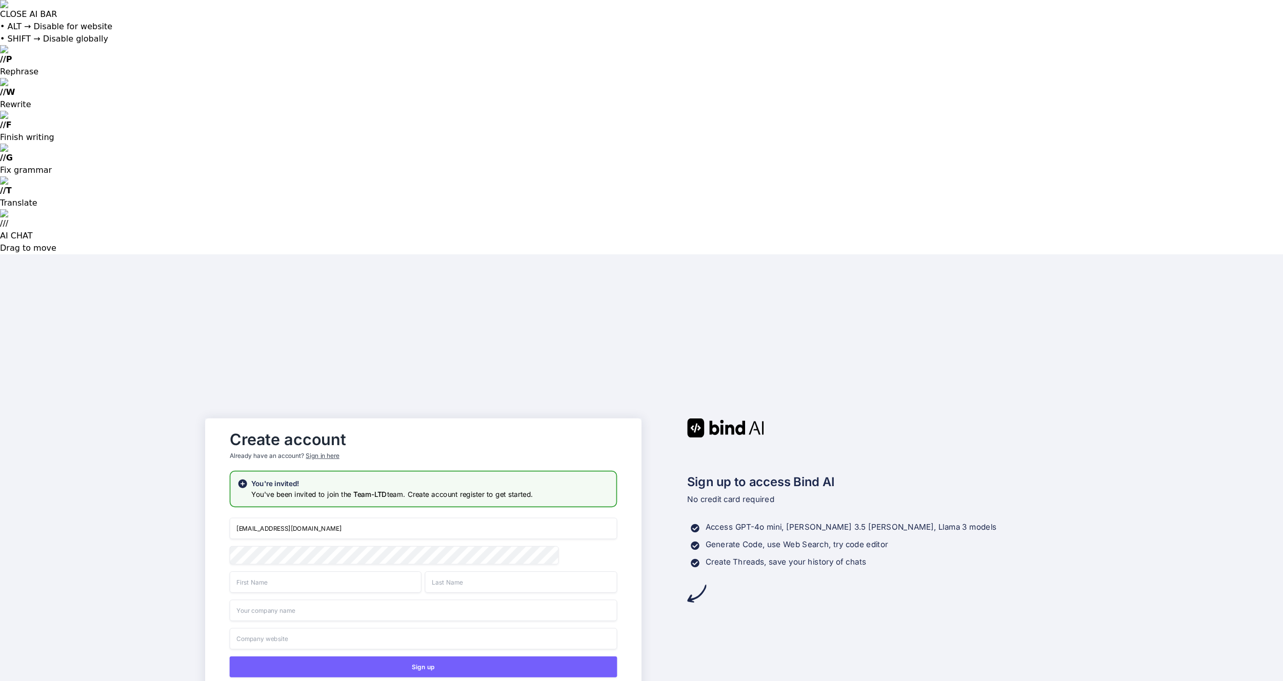
type input "Weerawat"
type input "Kakpetch"
click at [292, 599] on input "text" at bounding box center [423, 610] width 387 height 22
type input "ฺ"
type input "Boydwee"
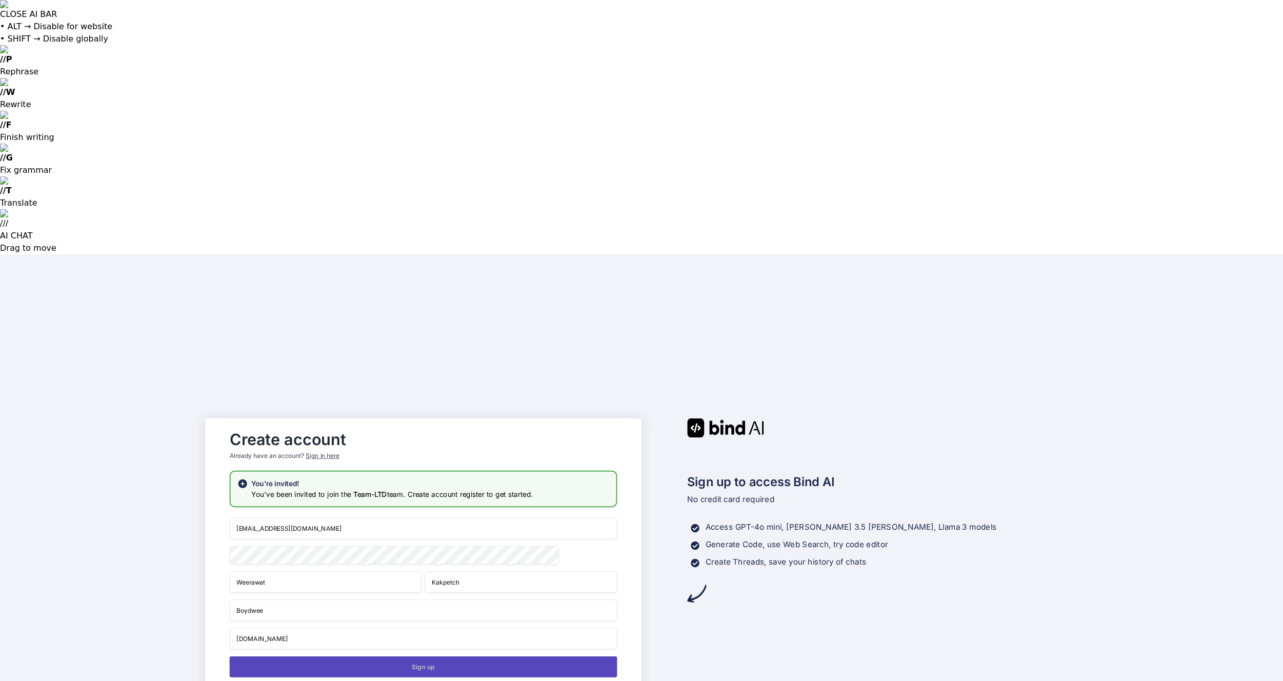
type input "[DOMAIN_NAME]"
click at [380, 656] on button "Sign up" at bounding box center [423, 666] width 387 height 21
click at [416, 656] on button "Sign up" at bounding box center [423, 666] width 387 height 21
click at [336, 451] on div "Sign in here" at bounding box center [322, 455] width 33 height 9
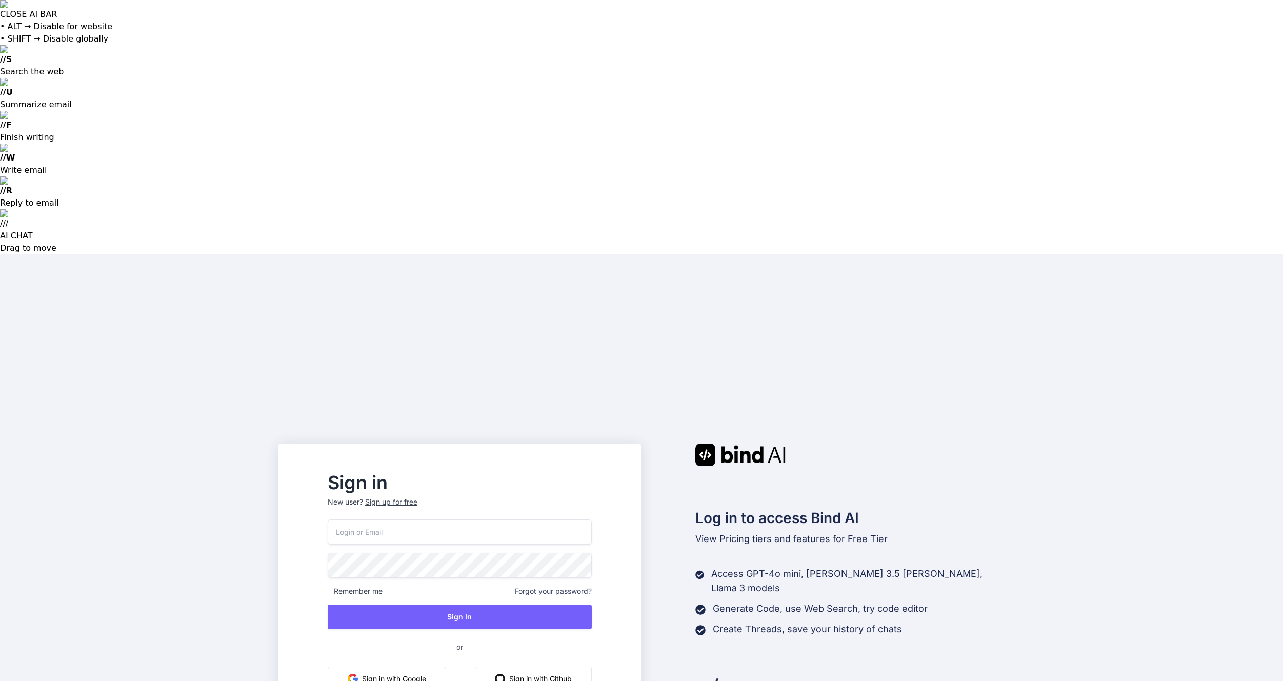
click at [432, 666] on button "Sign in with Google" at bounding box center [387, 678] width 118 height 25
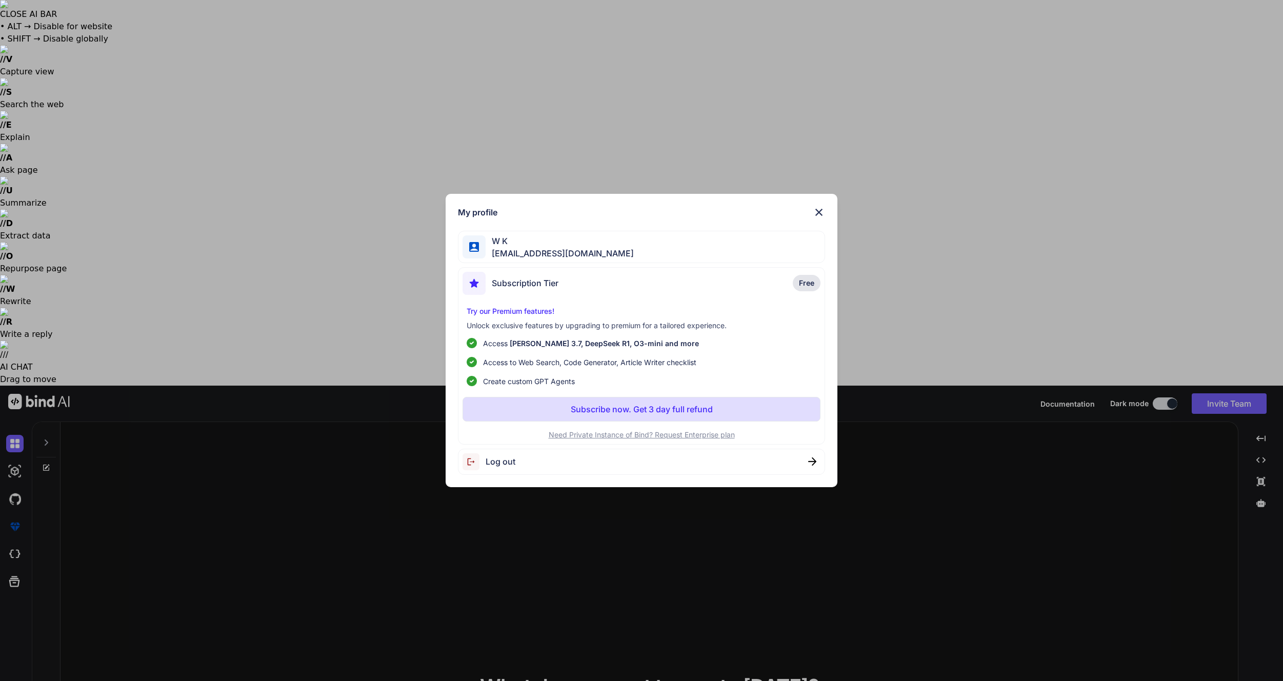
click at [13, 83] on div "My profile W K [EMAIL_ADDRESS][DOMAIN_NAME] Subscription Tier Free Try our Prem…" at bounding box center [641, 340] width 1283 height 681
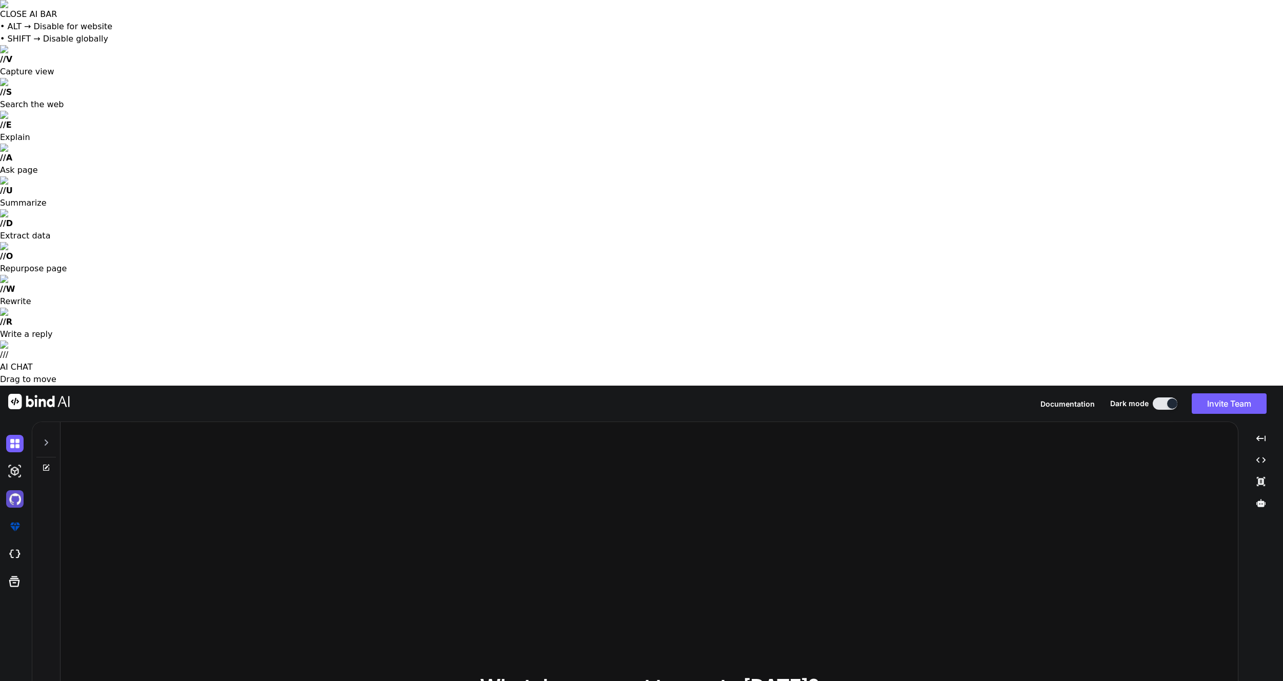
click at [14, 490] on img at bounding box center [14, 498] width 17 height 17
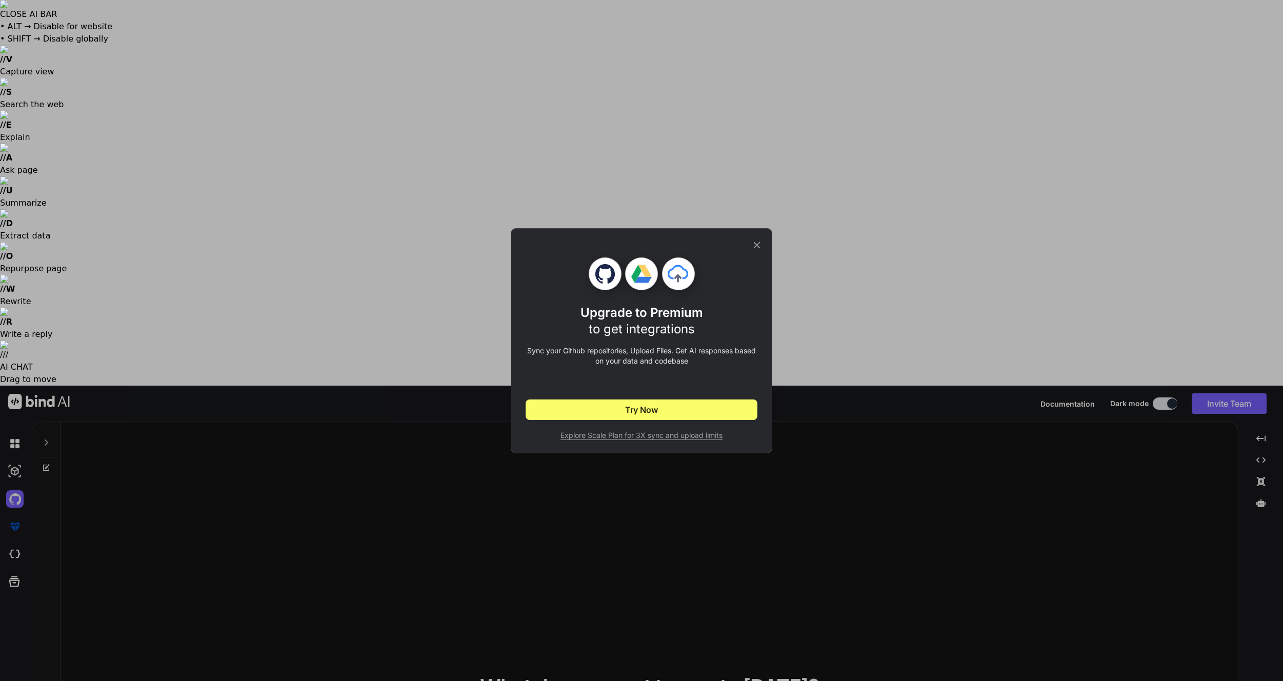
drag, startPoint x: 759, startPoint y: 245, endPoint x: 598, endPoint y: 238, distance: 161.1
click at [759, 245] on icon at bounding box center [756, 244] width 11 height 11
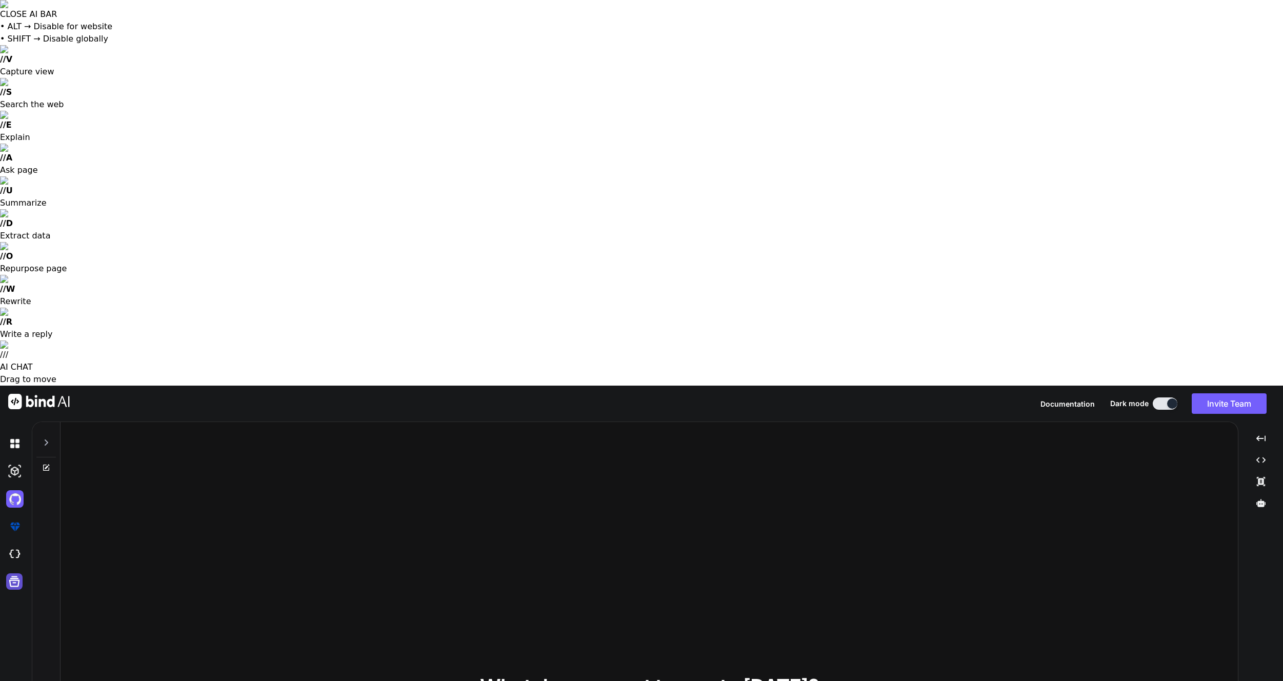
click at [10, 576] on icon at bounding box center [14, 581] width 11 height 11
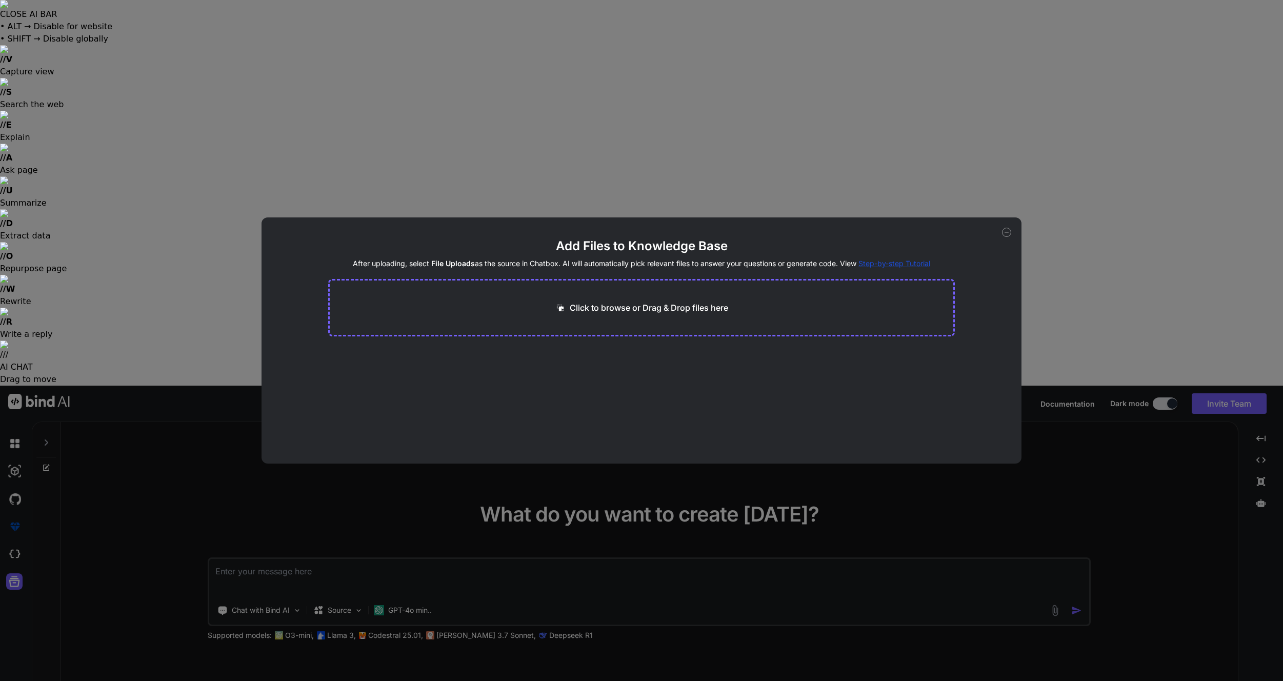
click at [969, 178] on div "Add Files to Knowledge Base After uploading, select File Uploads as the source …" at bounding box center [641, 340] width 1283 height 681
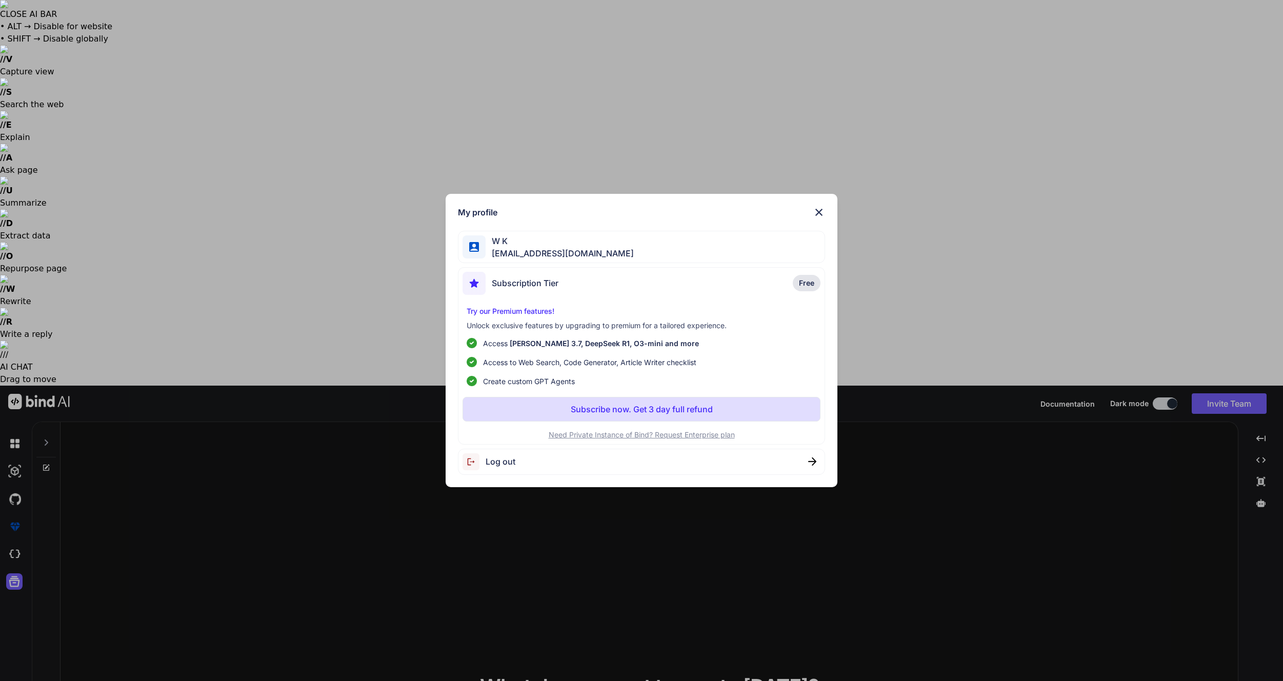
click at [795, 461] on div "Log out" at bounding box center [642, 462] width 368 height 26
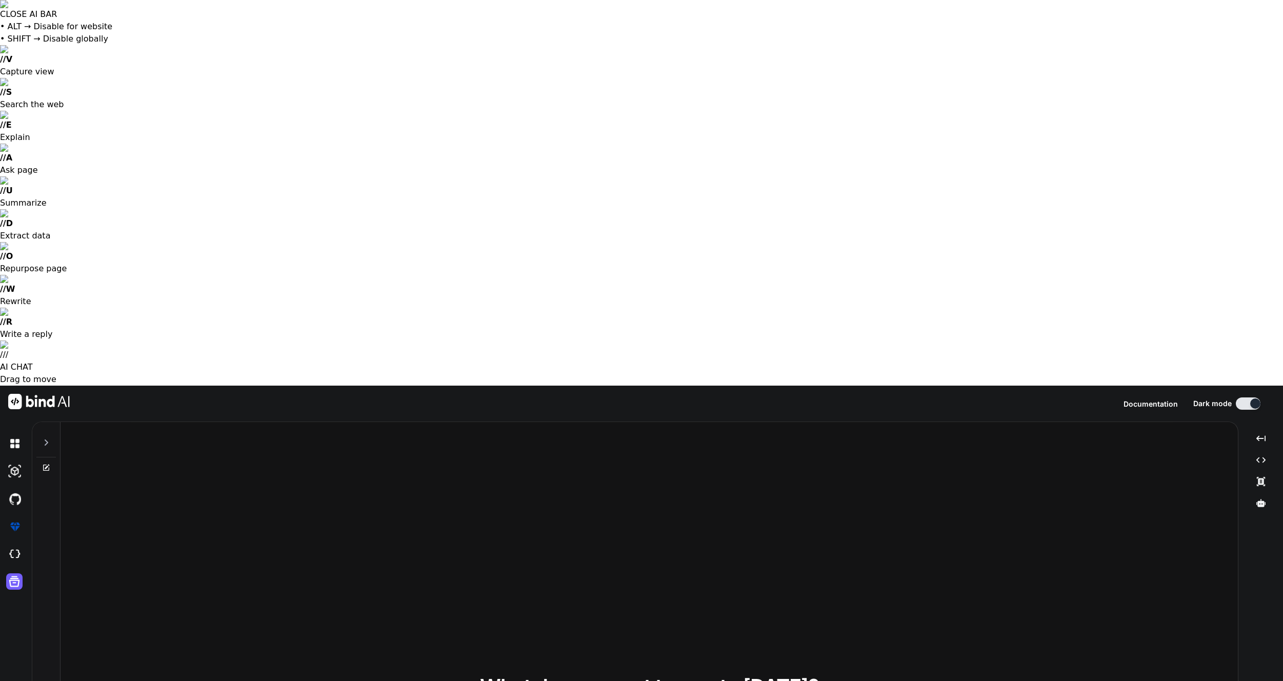
type textarea "x"
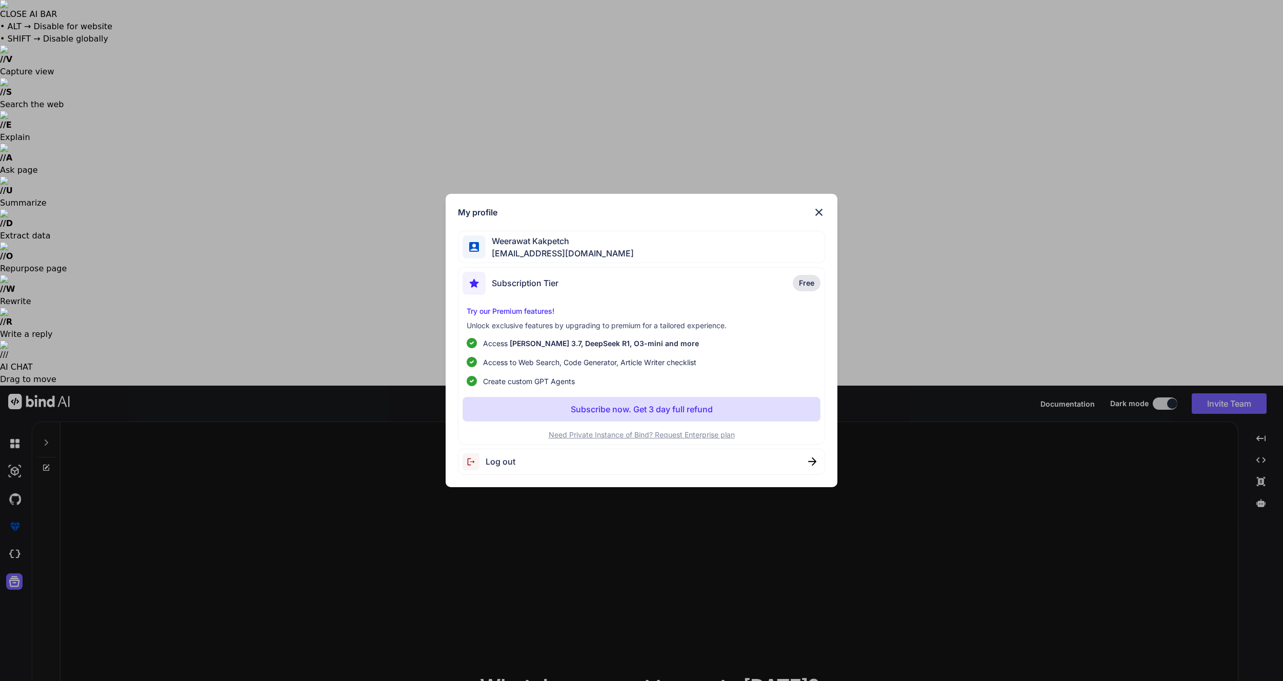
drag, startPoint x: 624, startPoint y: 460, endPoint x: 565, endPoint y: 530, distance: 91.0
click at [565, 530] on div "My profile Weerawat Kakpetch gusornhai@gmail.com Subscription Tier Free Try our…" at bounding box center [641, 340] width 1283 height 681
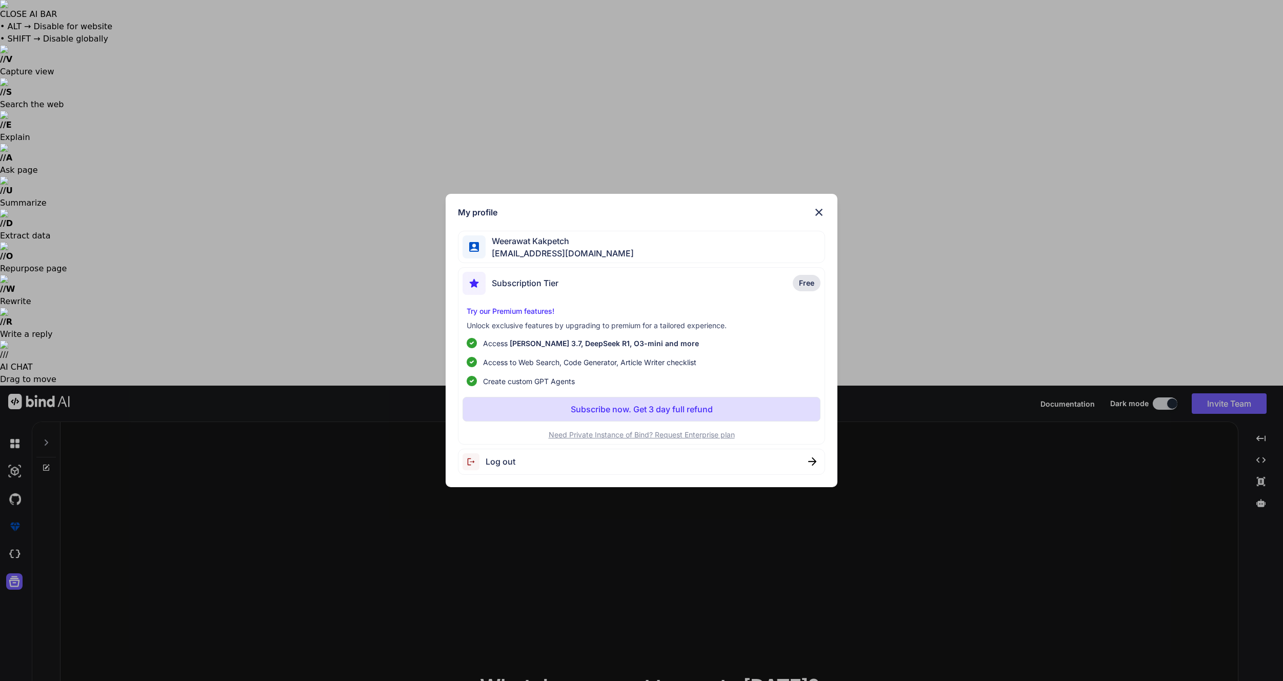
drag, startPoint x: 334, startPoint y: 594, endPoint x: 252, endPoint y: 553, distance: 91.7
click at [326, 592] on div "My profile Weerawat Kakpetch [EMAIL_ADDRESS][DOMAIN_NAME] Subscription Tier Fre…" at bounding box center [641, 340] width 1283 height 681
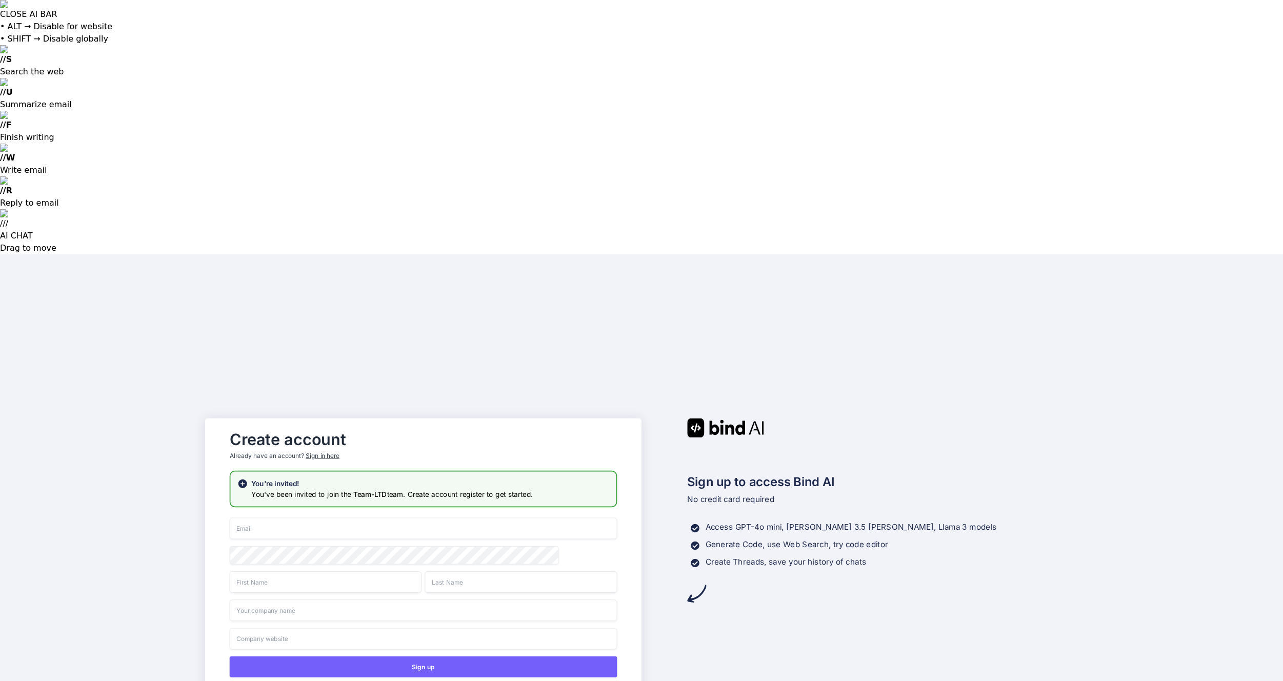
click at [334, 517] on input "email" at bounding box center [423, 528] width 387 height 22
type input "[EMAIL_ADDRESS][DOMAIN_NAME]"
click at [722, 450] on div "Sign up to access Bind AI No credit card required Access GPT-4o mini, Claude 3.…" at bounding box center [859, 594] width 436 height 353
click at [323, 571] on input "text" at bounding box center [326, 582] width 192 height 22
type input "Weerawat"
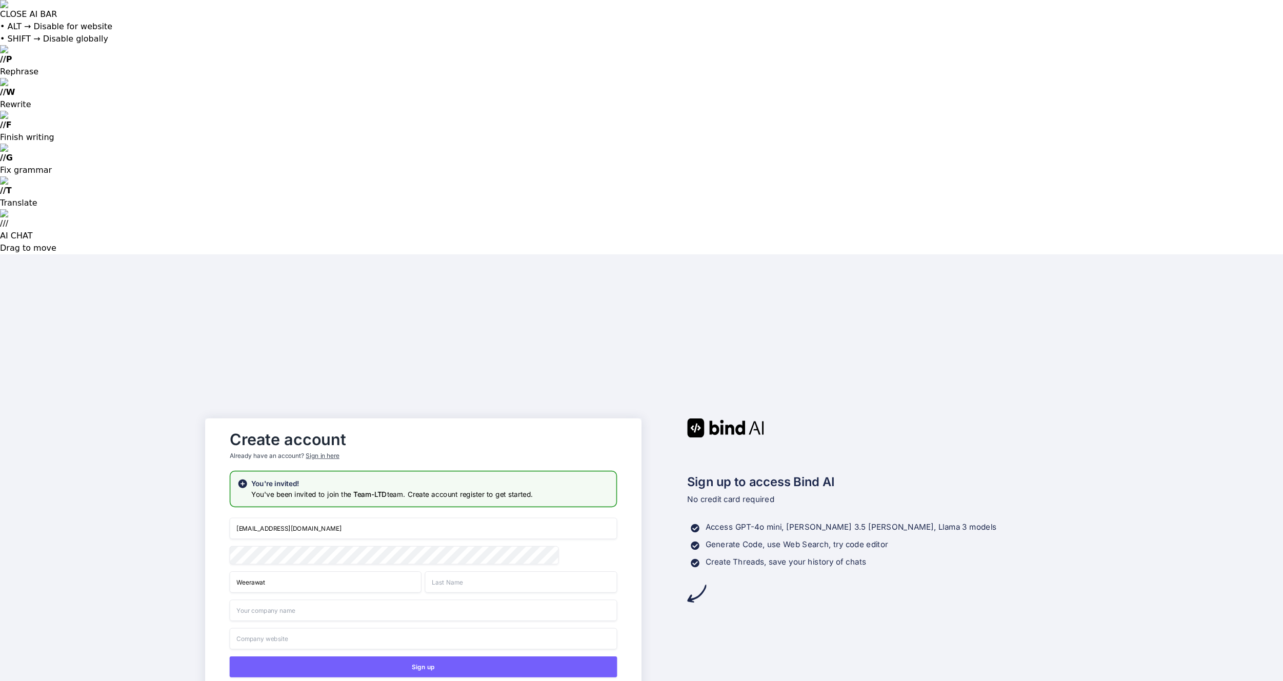
type input "Kakpetch"
click at [314, 599] on input "text" at bounding box center [423, 610] width 387 height 22
type input "BoydWee"
type input "Boydwee.com"
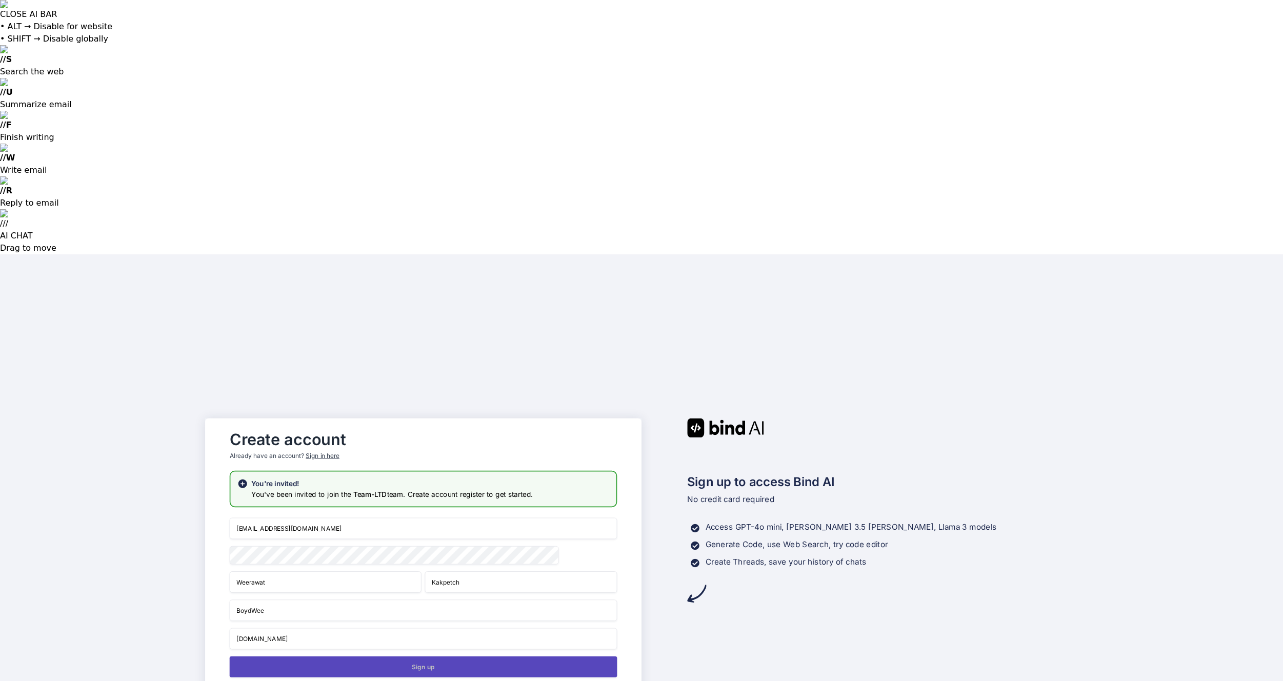
click at [495, 656] on button "Sign up" at bounding box center [423, 666] width 387 height 21
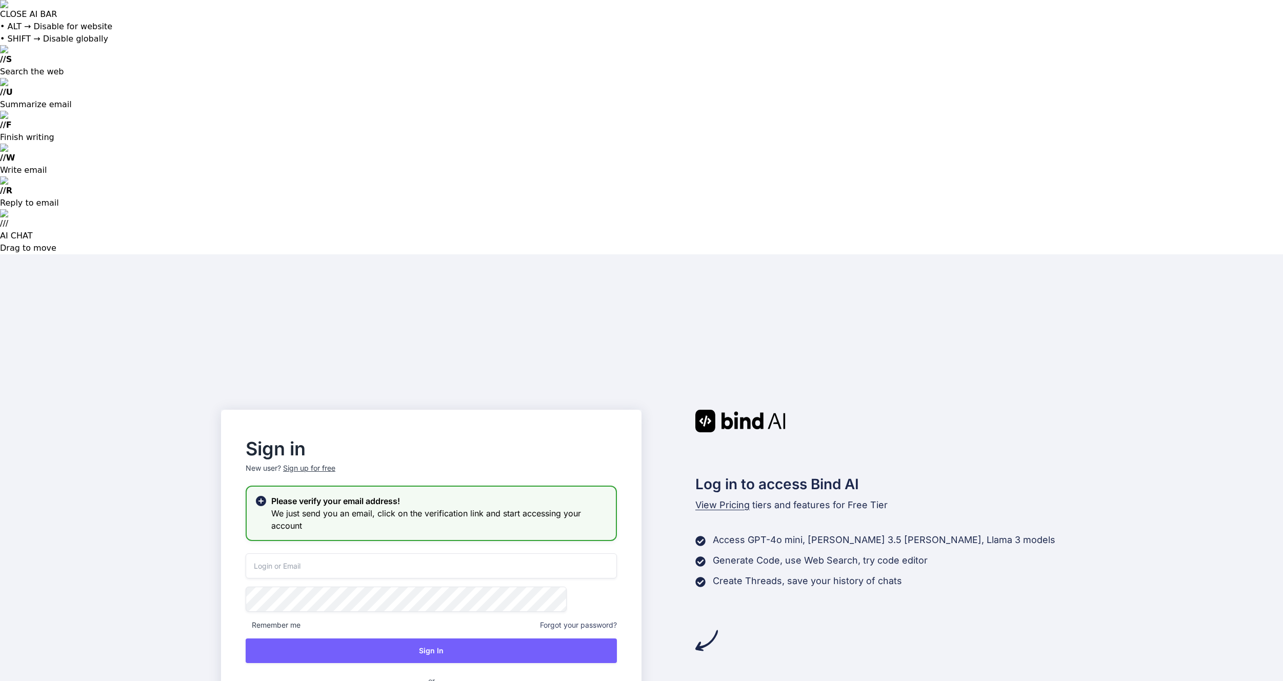
click at [355, 553] on input "email" at bounding box center [431, 565] width 371 height 25
type input "[EMAIL_ADDRESS][DOMAIN_NAME]"
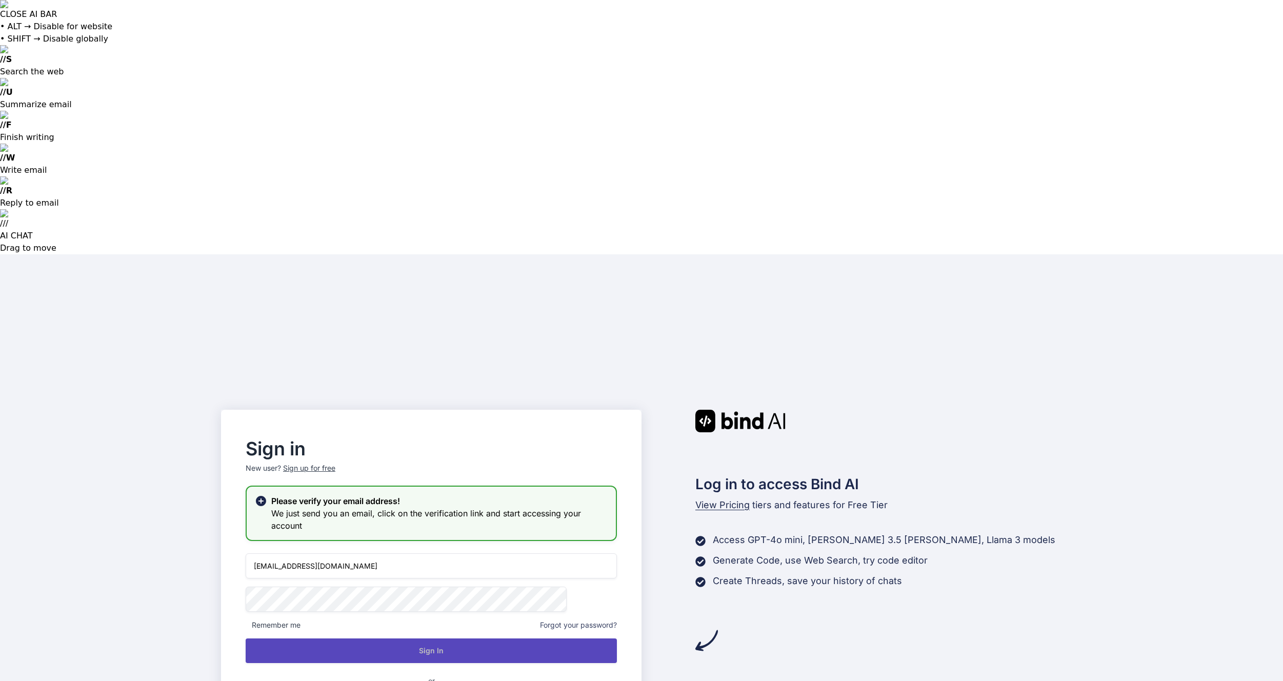
click at [420, 638] on button "Sign In" at bounding box center [431, 650] width 371 height 25
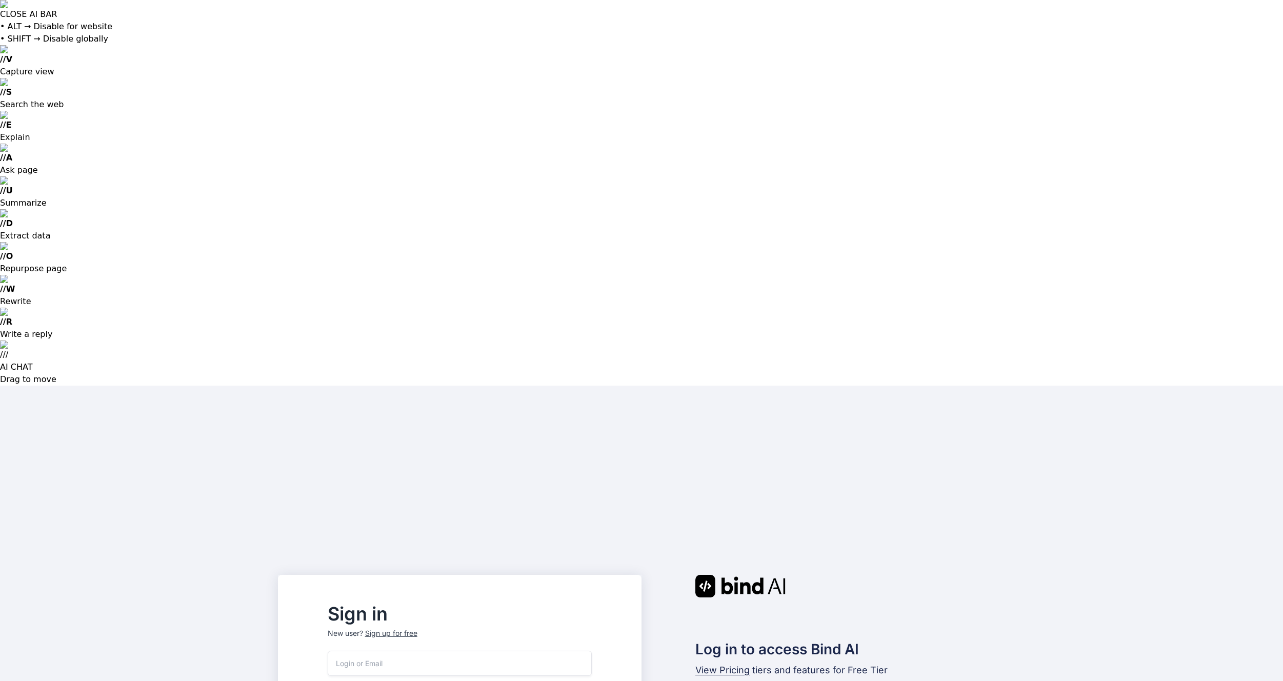
click at [472, 651] on input "email" at bounding box center [460, 663] width 264 height 25
type input "[EMAIL_ADDRESS][DOMAIN_NAME]"
click at [436, 651] on input "email" at bounding box center [460, 663] width 264 height 25
type input "[EMAIL_ADDRESS][DOMAIN_NAME]"
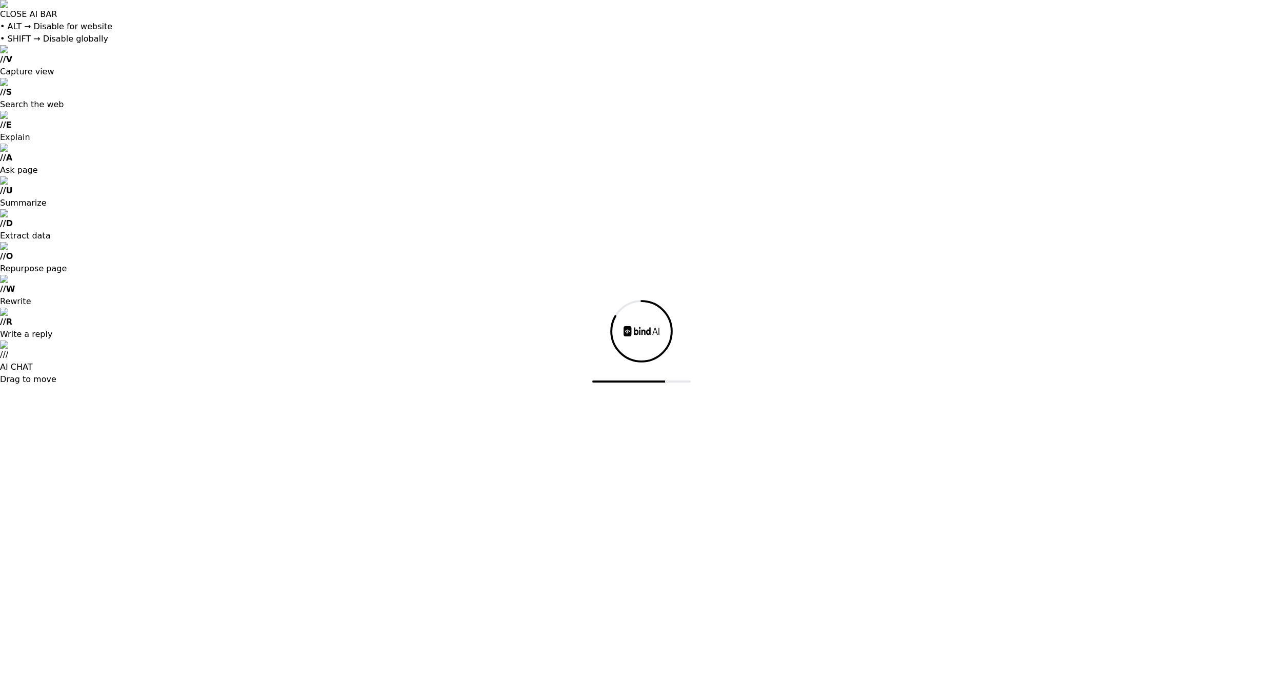
click at [744, 111] on div at bounding box center [641, 340] width 1283 height 681
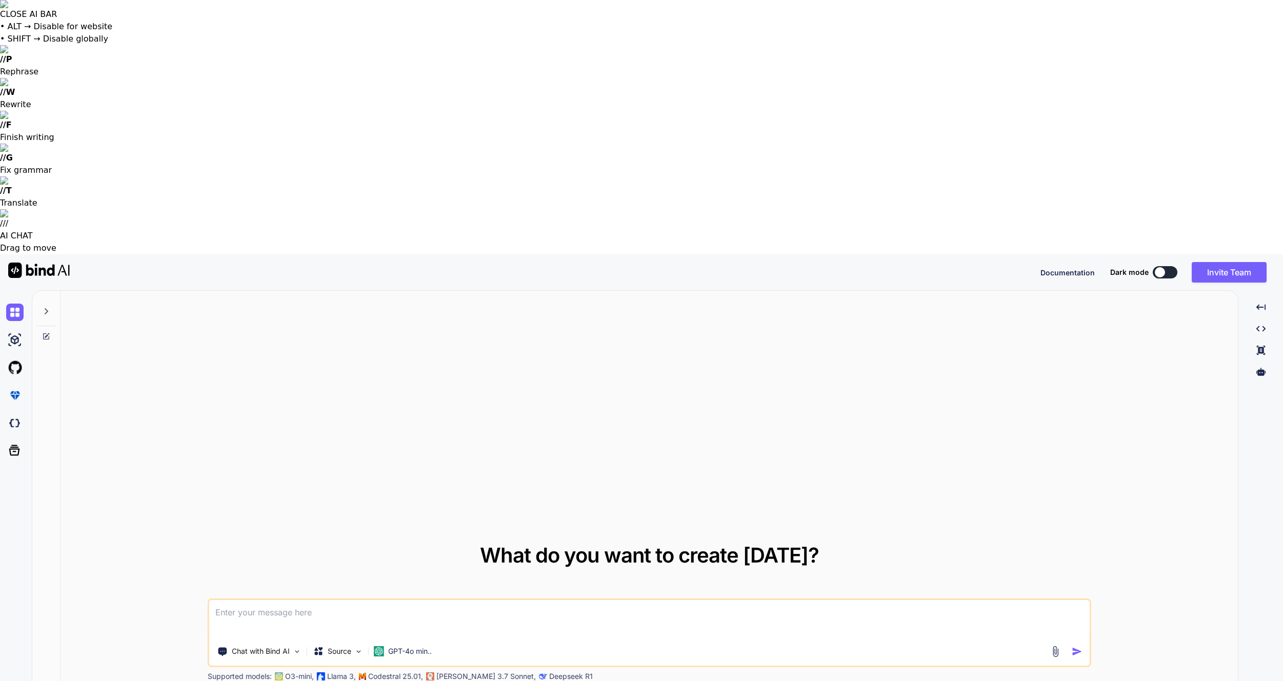
click at [1173, 266] on button at bounding box center [1164, 272] width 25 height 12
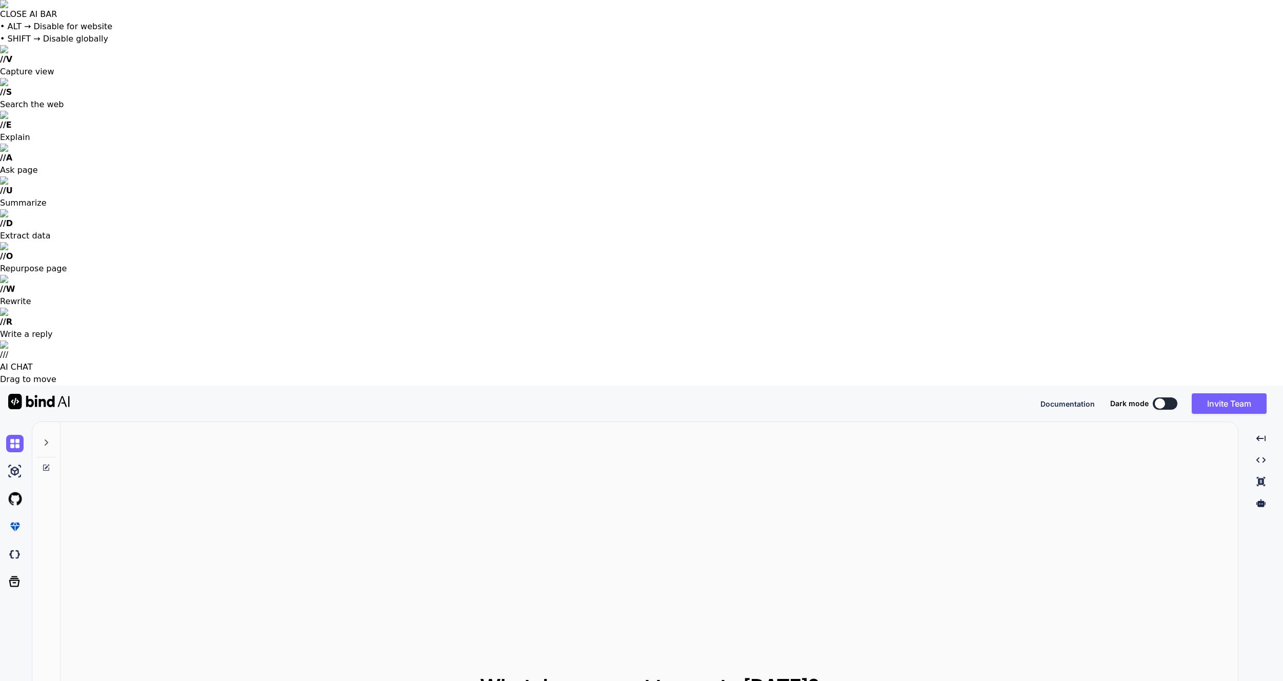
type textarea "x"
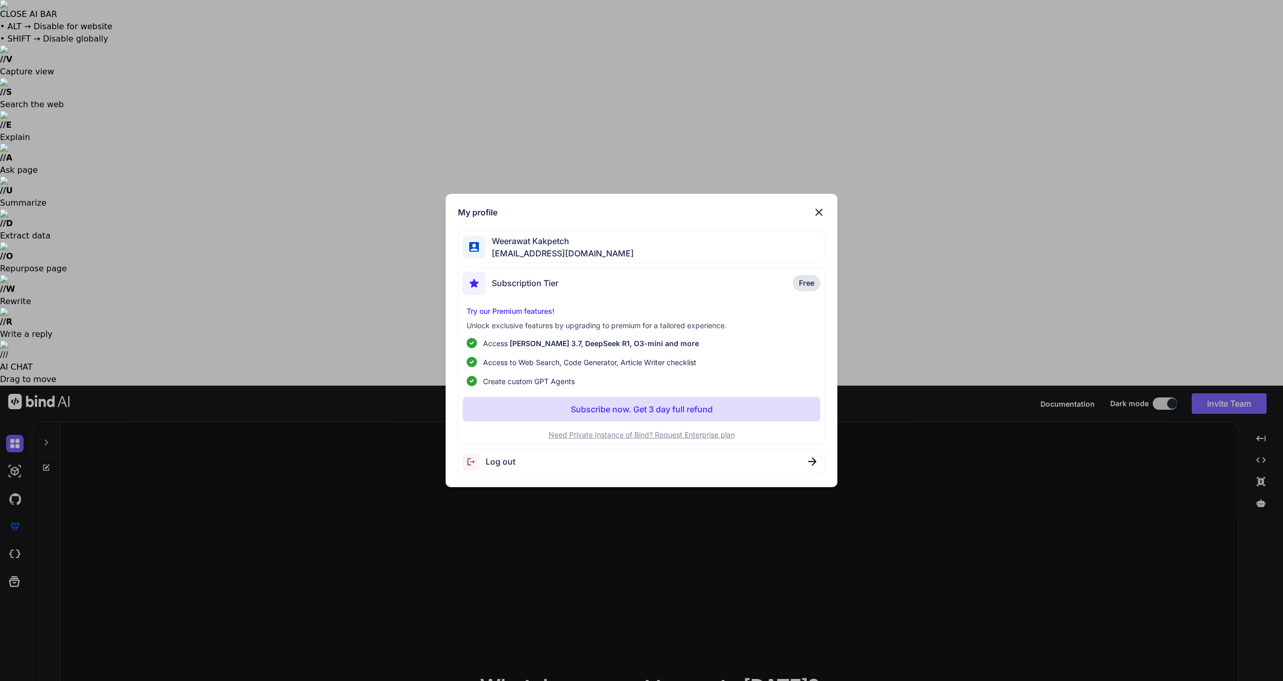
drag, startPoint x: 1102, startPoint y: 116, endPoint x: 1202, endPoint y: 8, distance: 147.3
click at [1110, 108] on div "My profile Weerawat Kakpetch gusornhai@gmail.com Subscription Tier Free Try our…" at bounding box center [641, 340] width 1283 height 681
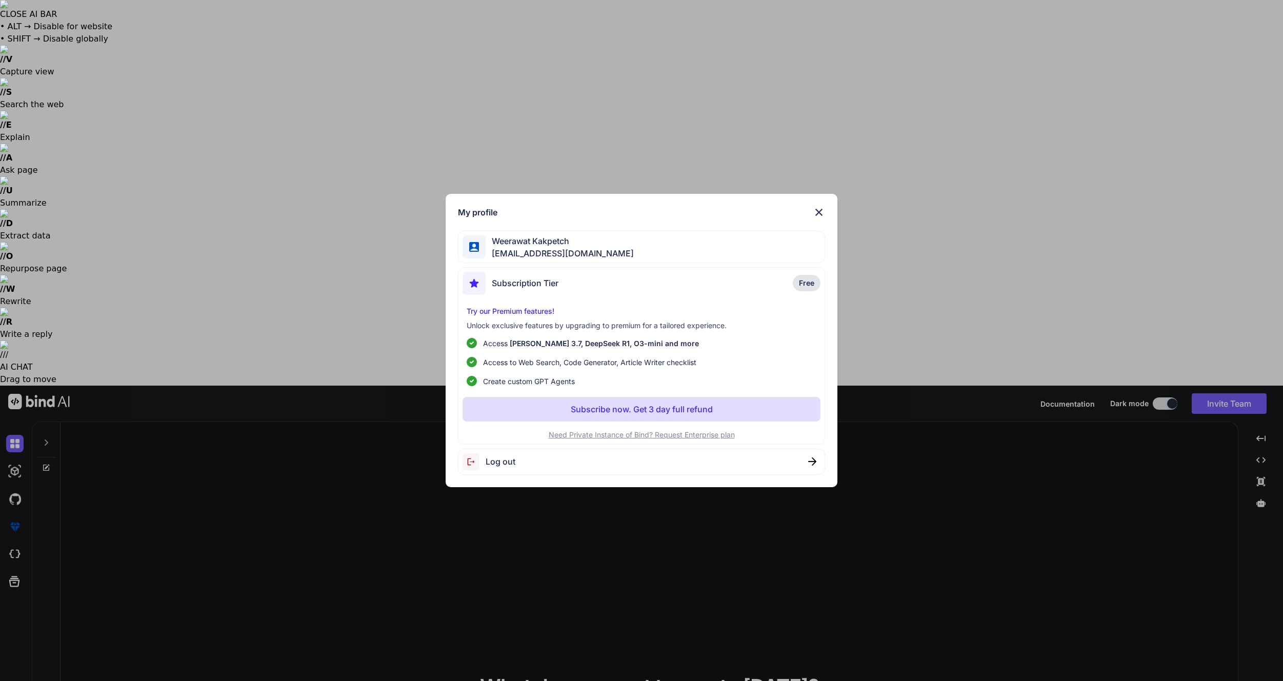
click at [618, 456] on div "Log out" at bounding box center [642, 462] width 368 height 26
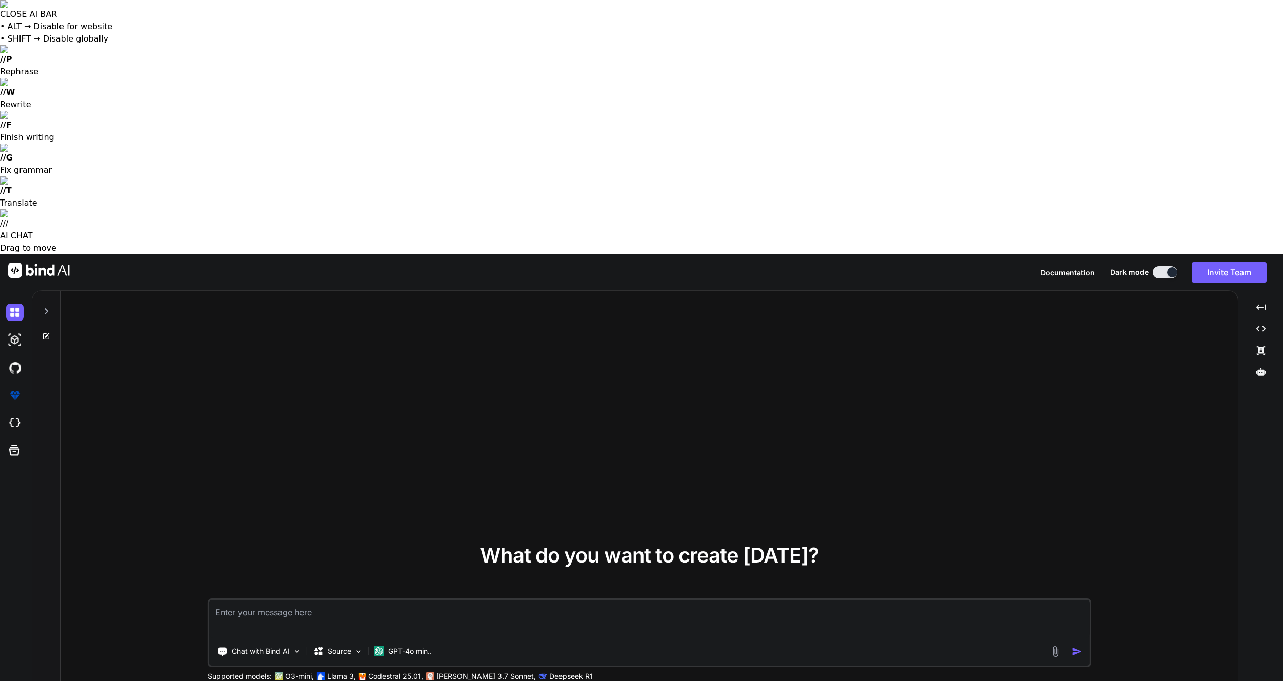
type textarea "x"
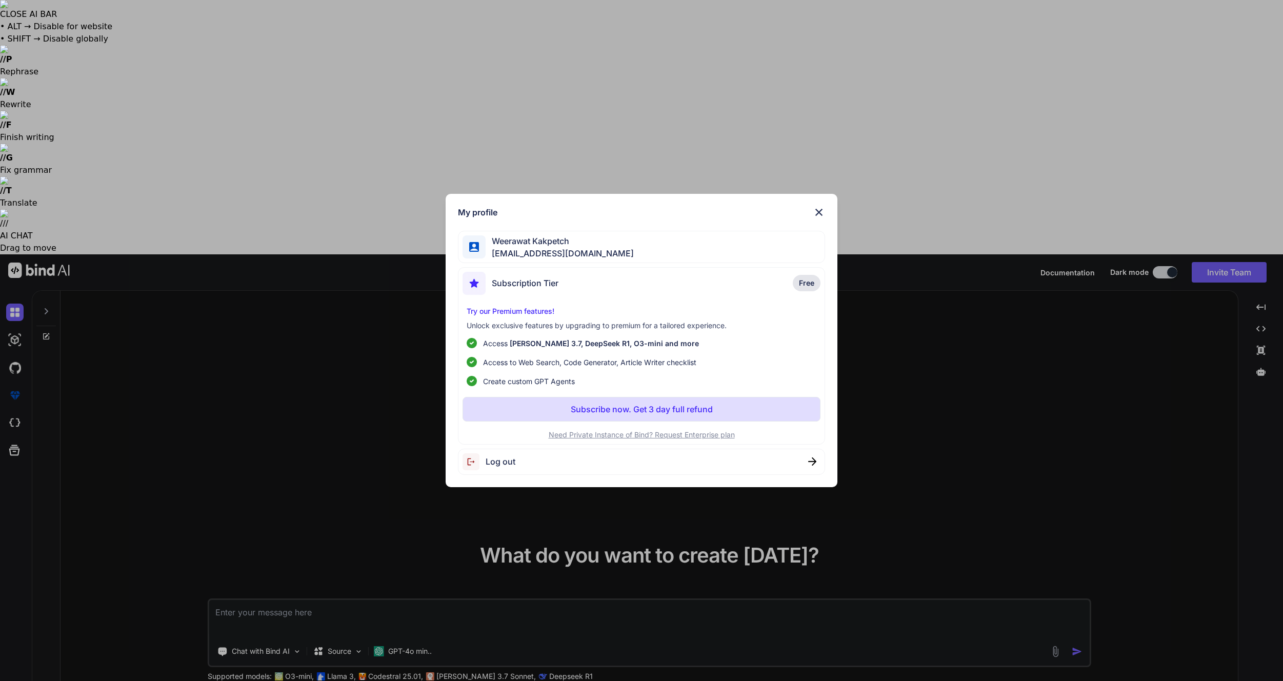
click at [816, 210] on img at bounding box center [819, 212] width 12 height 12
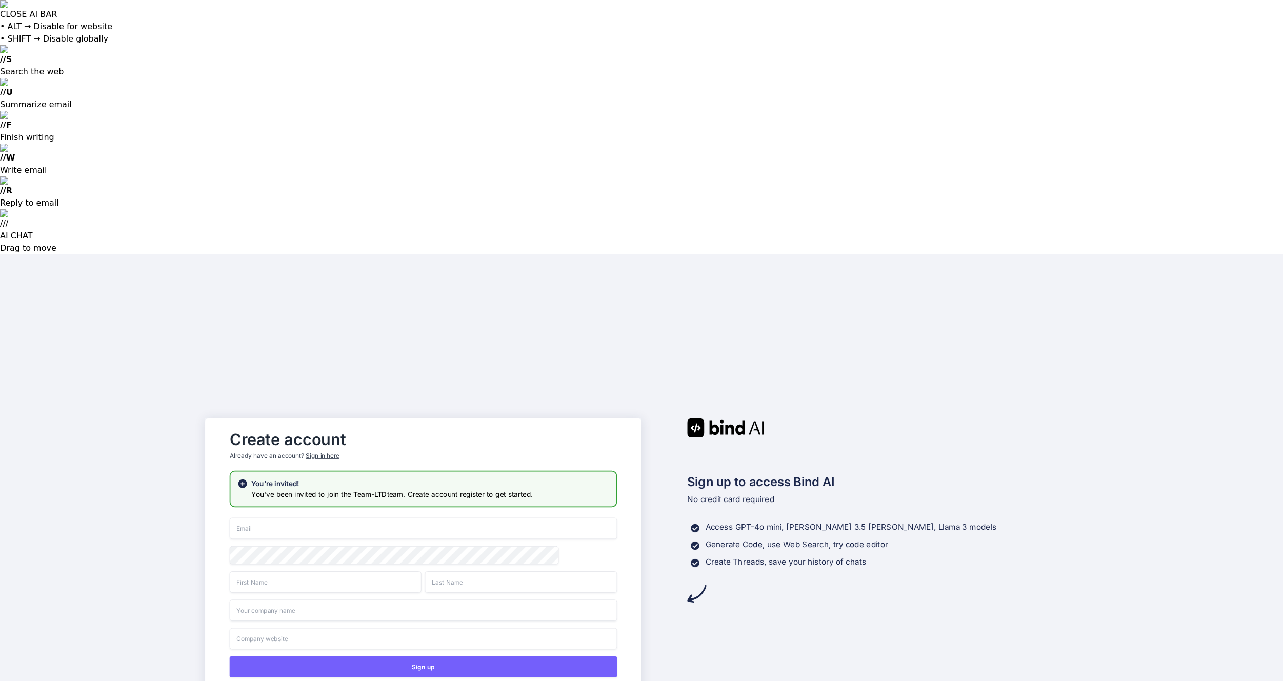
click at [331, 451] on div "Sign in here" at bounding box center [322, 455] width 33 height 9
click at [244, 479] on icon at bounding box center [242, 483] width 9 height 9
click at [243, 481] on rect at bounding box center [242, 483] width 5 height 5
click at [375, 517] on input "email" at bounding box center [423, 528] width 387 height 22
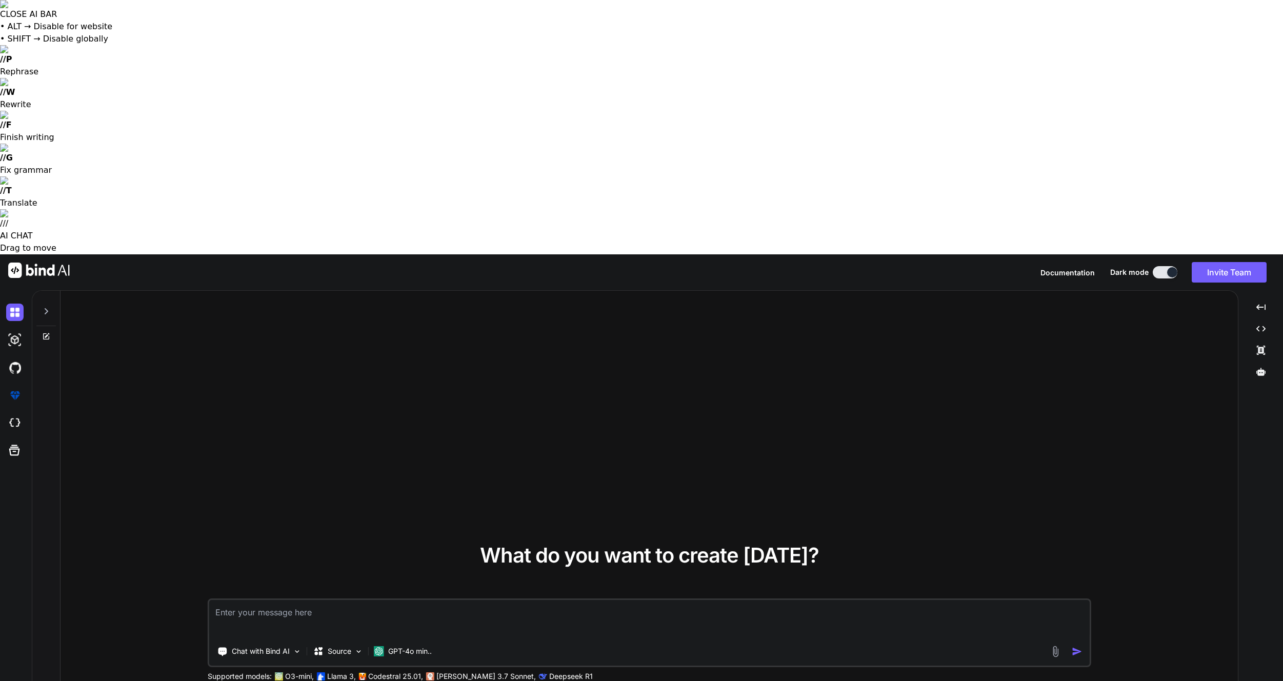
type textarea "x"
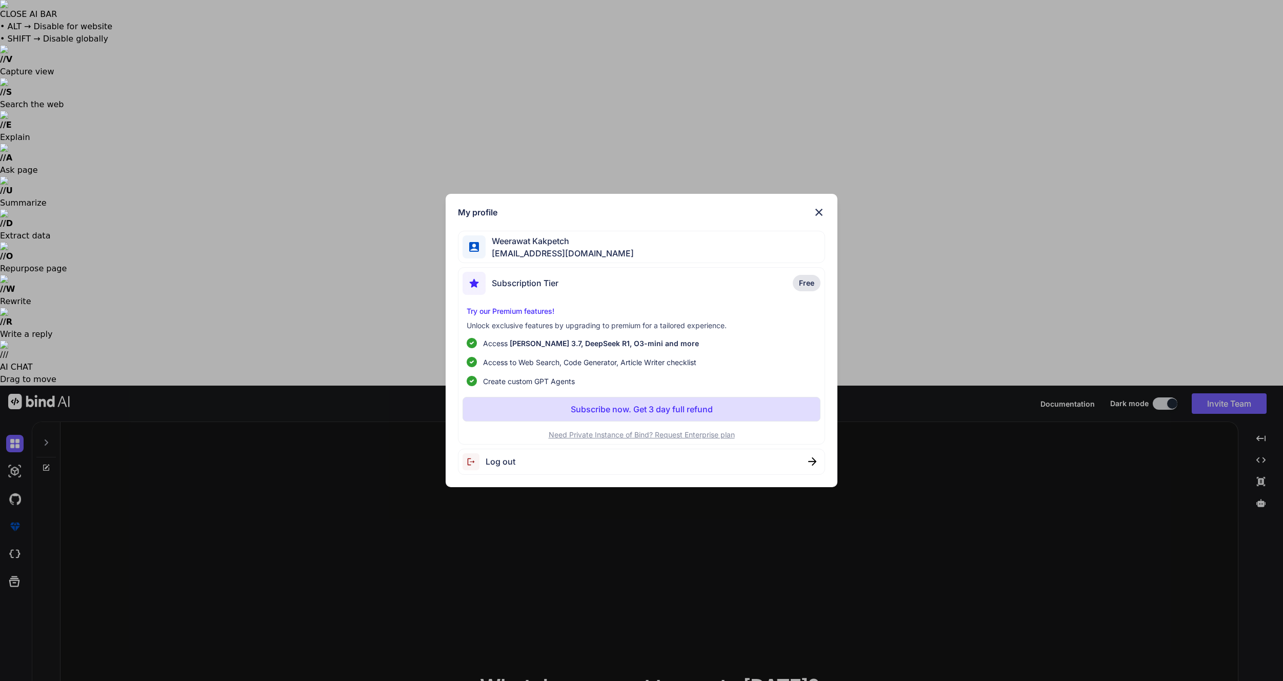
click at [808, 283] on span "Free" at bounding box center [806, 283] width 15 height 10
click at [602, 114] on div "My profile Weerawat Kakpetch [EMAIL_ADDRESS][DOMAIN_NAME] Subscription Tier Fre…" at bounding box center [641, 340] width 1283 height 681
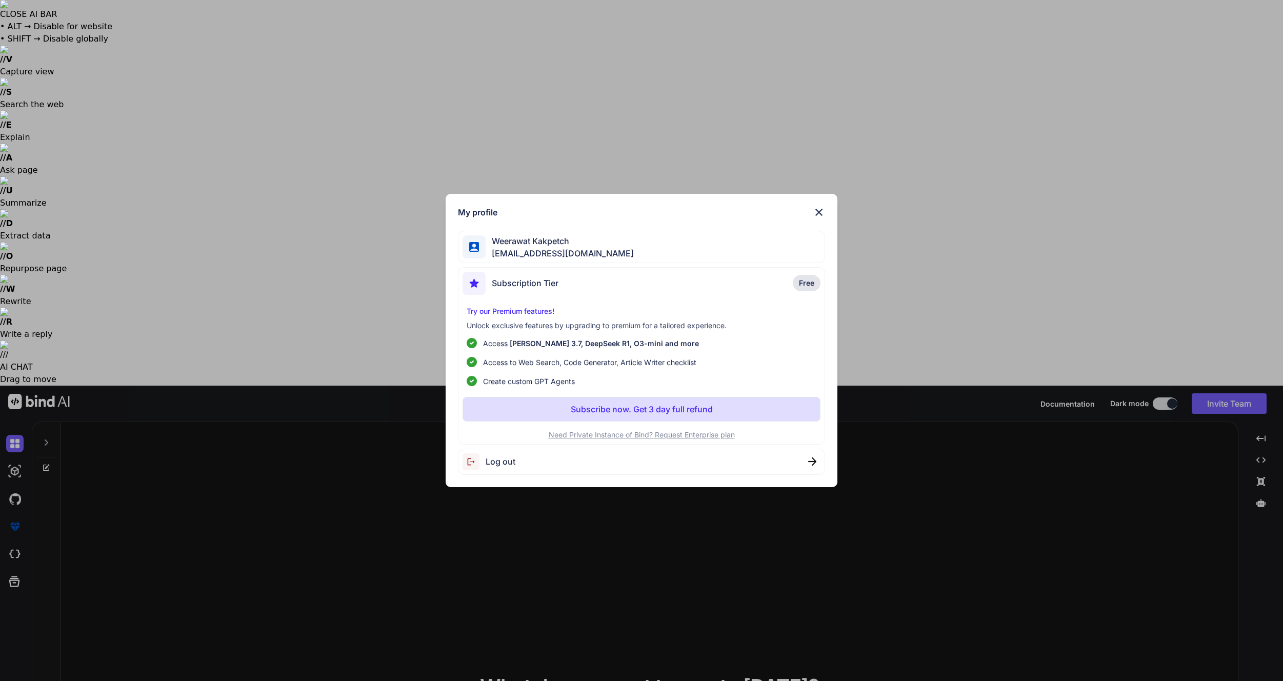
type textarea "x"
click at [1027, 155] on div "My profile Weerawat Kakpetch [EMAIL_ADDRESS][DOMAIN_NAME] Subscription Tier Fre…" at bounding box center [641, 340] width 1283 height 681
